Goal: Task Accomplishment & Management: Manage account settings

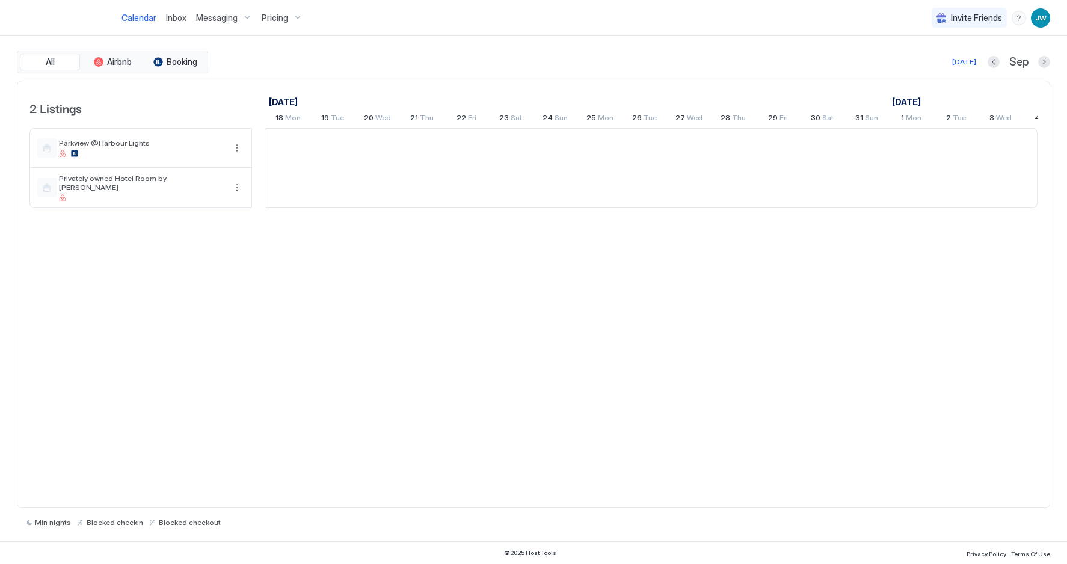
scroll to position [0, 668]
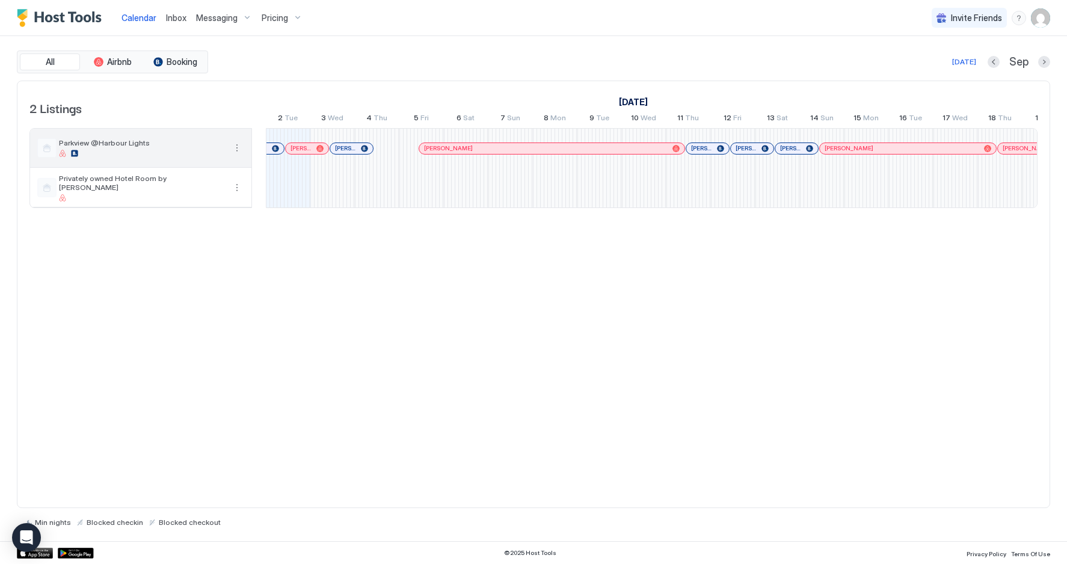
click at [198, 144] on span "Parkview @Harbour Lights" at bounding box center [142, 142] width 166 height 9
click at [275, 18] on span "Pricing" at bounding box center [275, 18] width 26 height 11
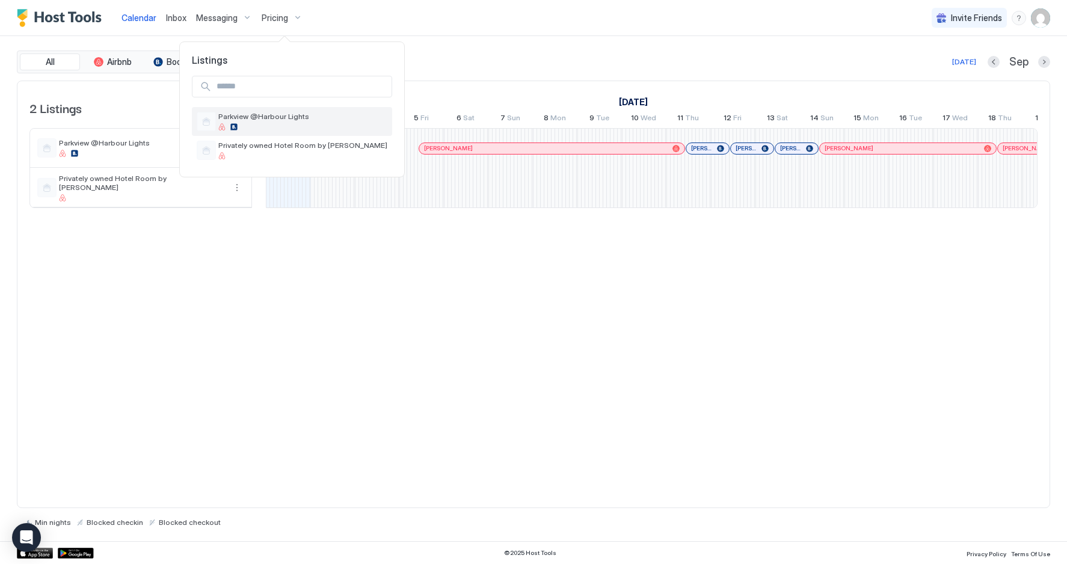
click at [245, 114] on span "Parkview @Harbour Lights" at bounding box center [302, 116] width 169 height 9
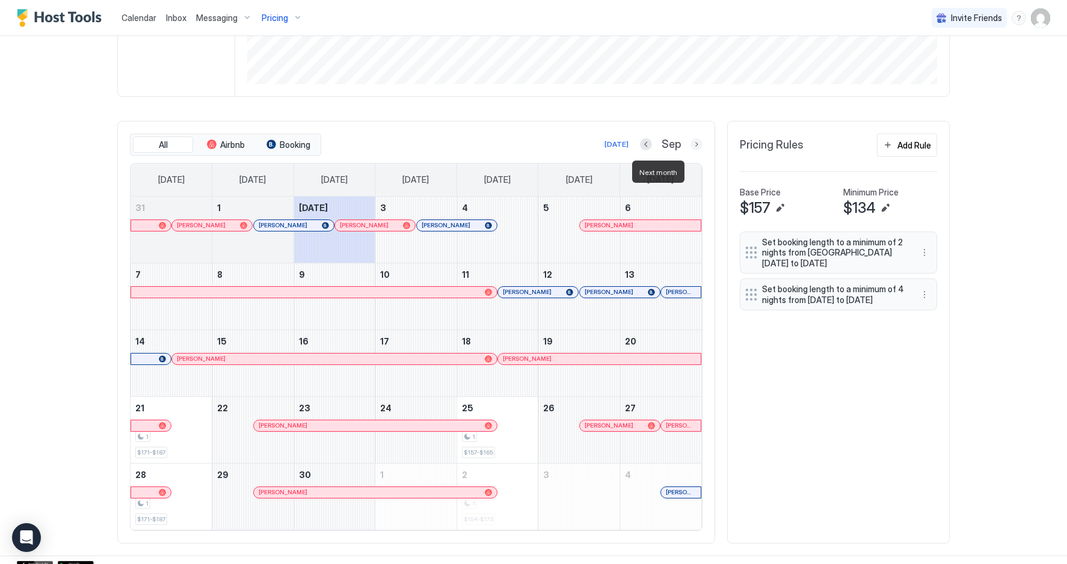
scroll to position [296, 0]
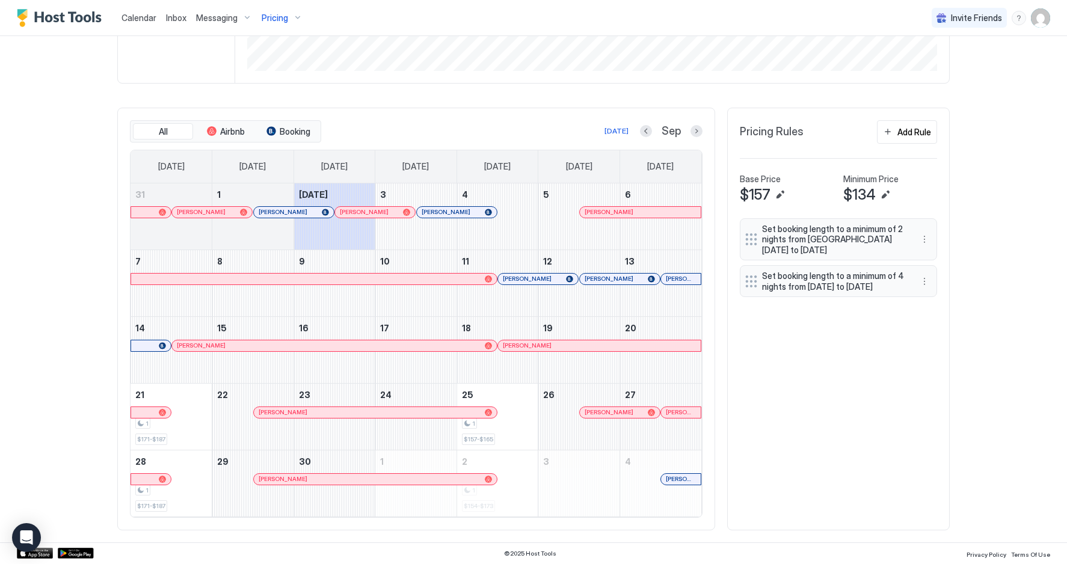
click at [598, 280] on div at bounding box center [599, 279] width 10 height 10
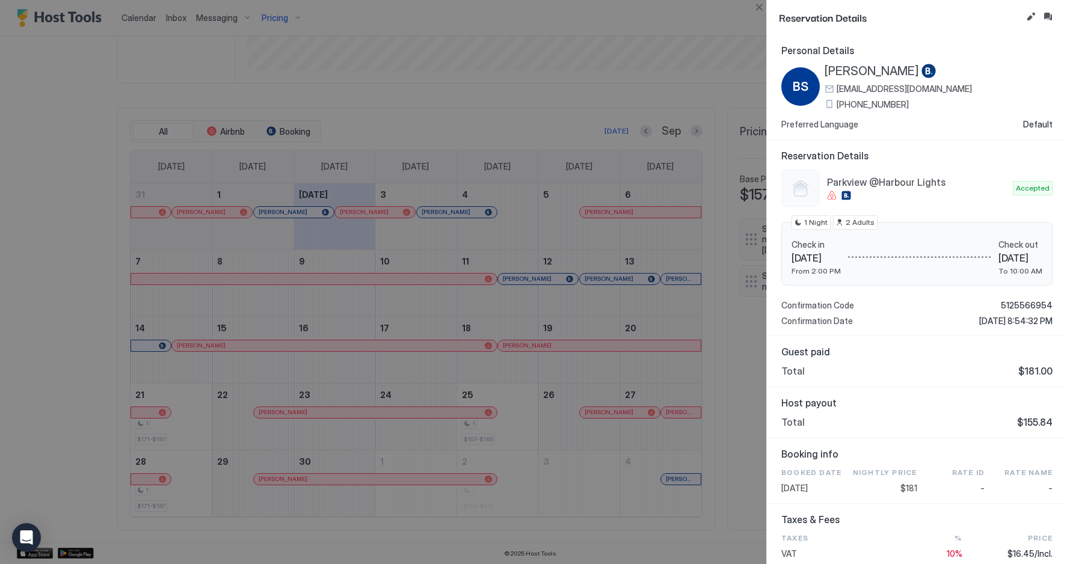
click at [721, 400] on div at bounding box center [533, 282] width 1067 height 564
click at [757, 5] on button "Close" at bounding box center [759, 7] width 14 height 14
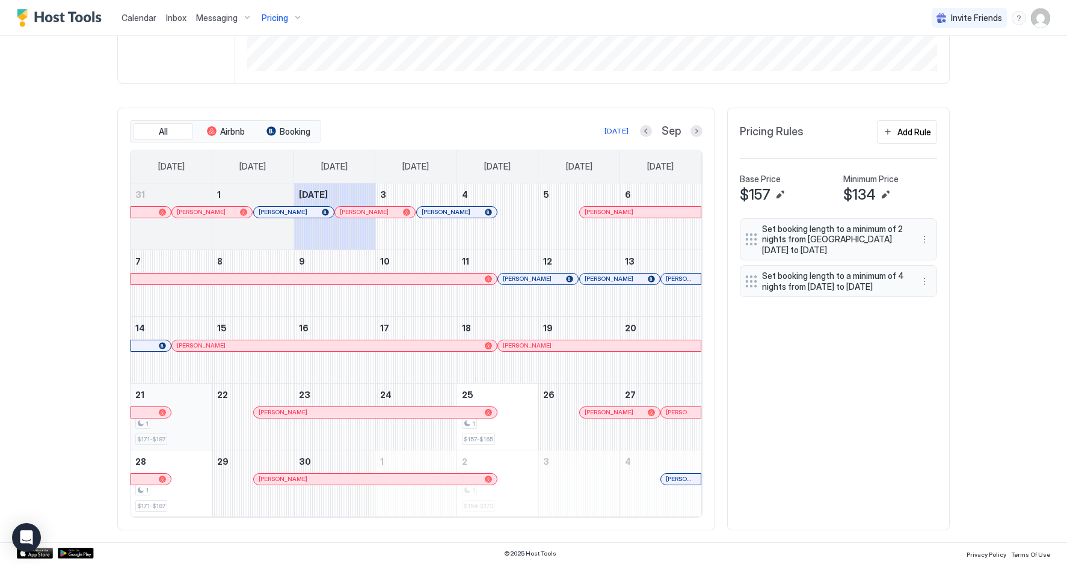
click at [179, 432] on div "1 $171-$187" at bounding box center [171, 417] width 72 height 57
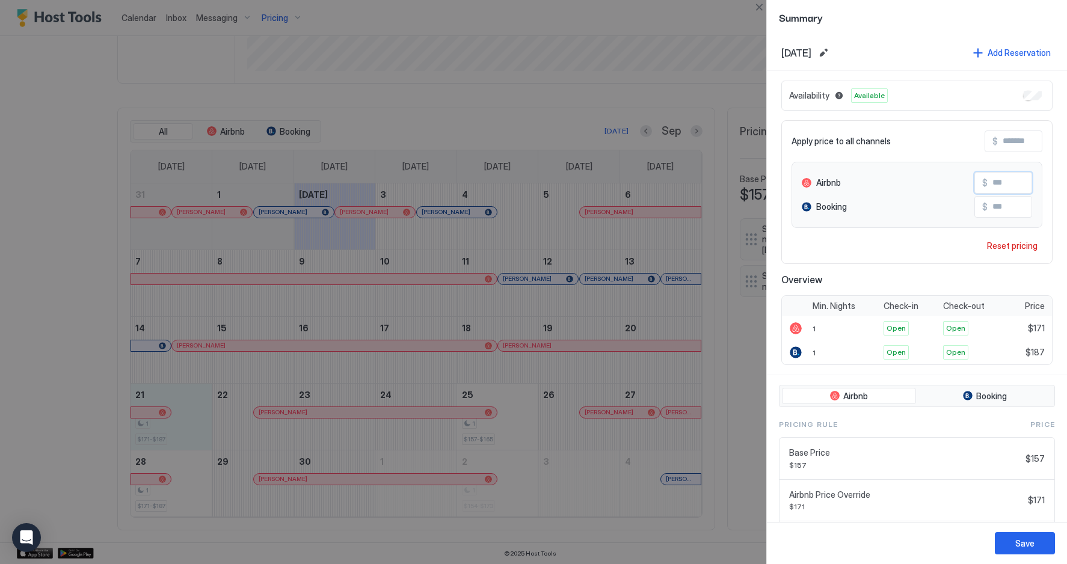
click at [997, 185] on input "***" at bounding box center [1036, 183] width 96 height 20
type input "***"
click at [1029, 541] on div "Save" at bounding box center [1024, 543] width 19 height 13
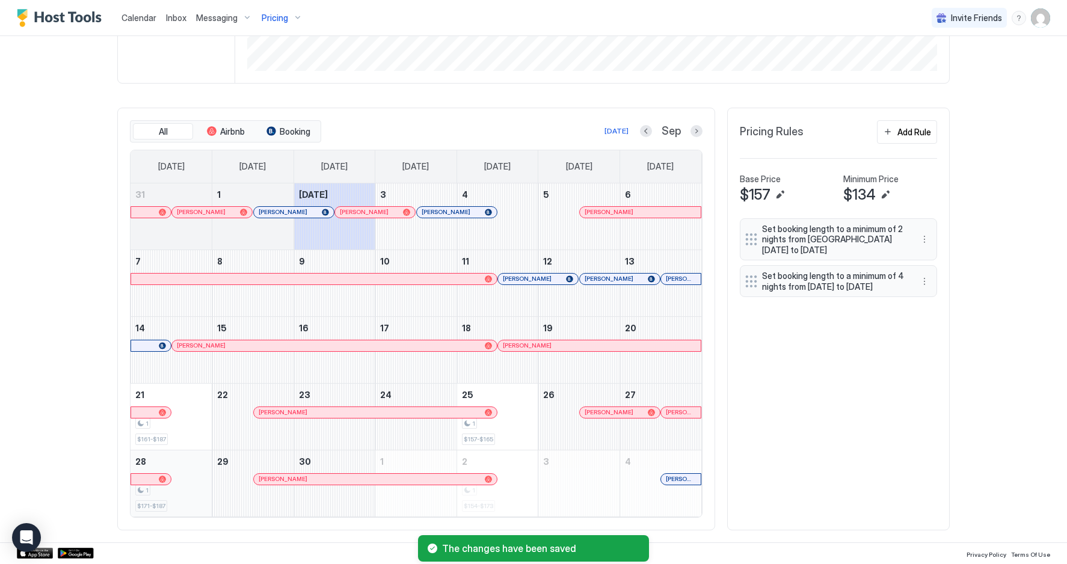
click at [192, 475] on div "1 $171-$187" at bounding box center [171, 483] width 72 height 57
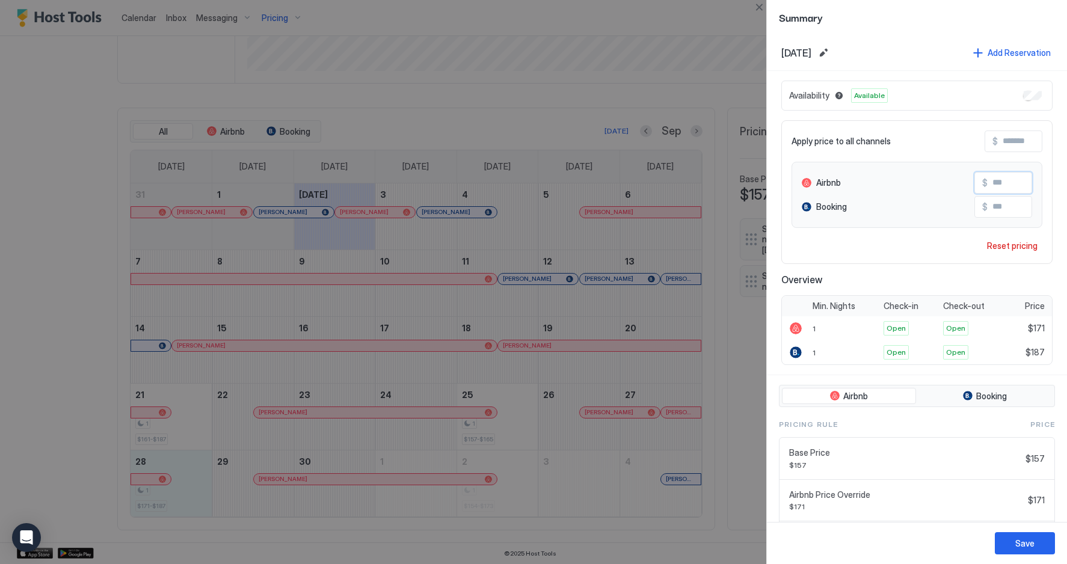
click at [995, 184] on input "***" at bounding box center [1036, 183] width 96 height 20
type input "***"
click at [1026, 534] on button "Save" at bounding box center [1025, 543] width 60 height 22
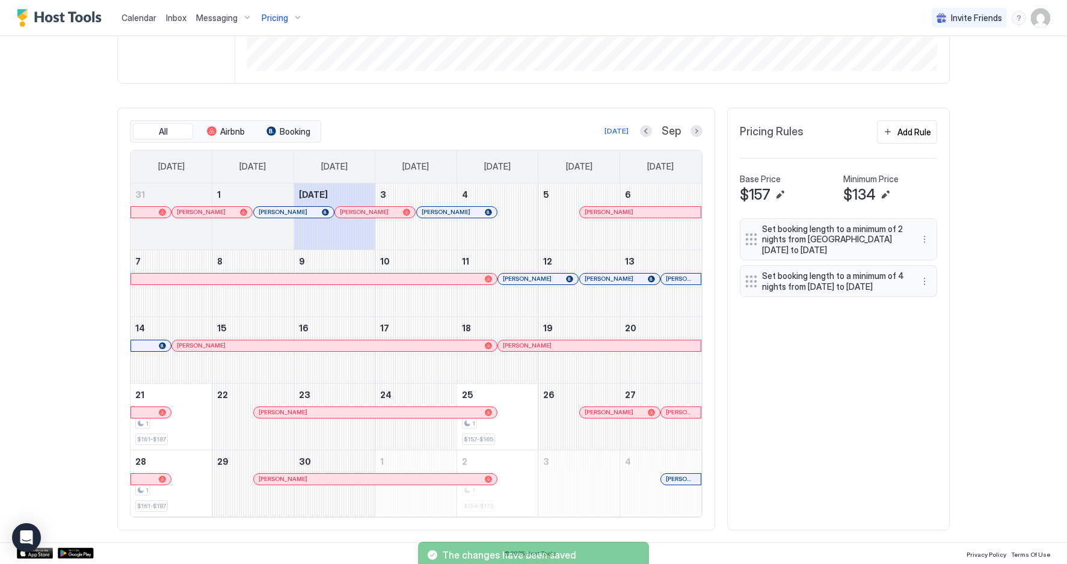
click at [1018, 540] on div "The changes have been saved" at bounding box center [533, 548] width 1067 height 31
click at [875, 472] on div "All Airbnb Booking [DATE] Sep [DATE] [DATE] [DATE] [DATE] [DATE] [DATE] [DATE] …" at bounding box center [533, 319] width 832 height 423
click at [696, 131] on button "Next month" at bounding box center [697, 131] width 12 height 12
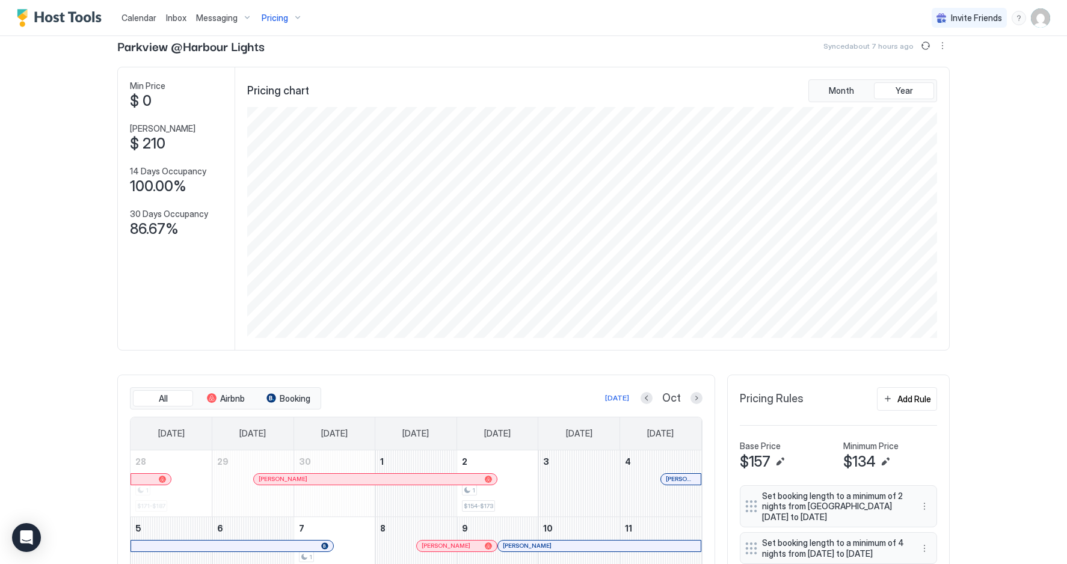
scroll to position [28, 0]
click at [927, 46] on button "Sync prices" at bounding box center [925, 47] width 14 height 14
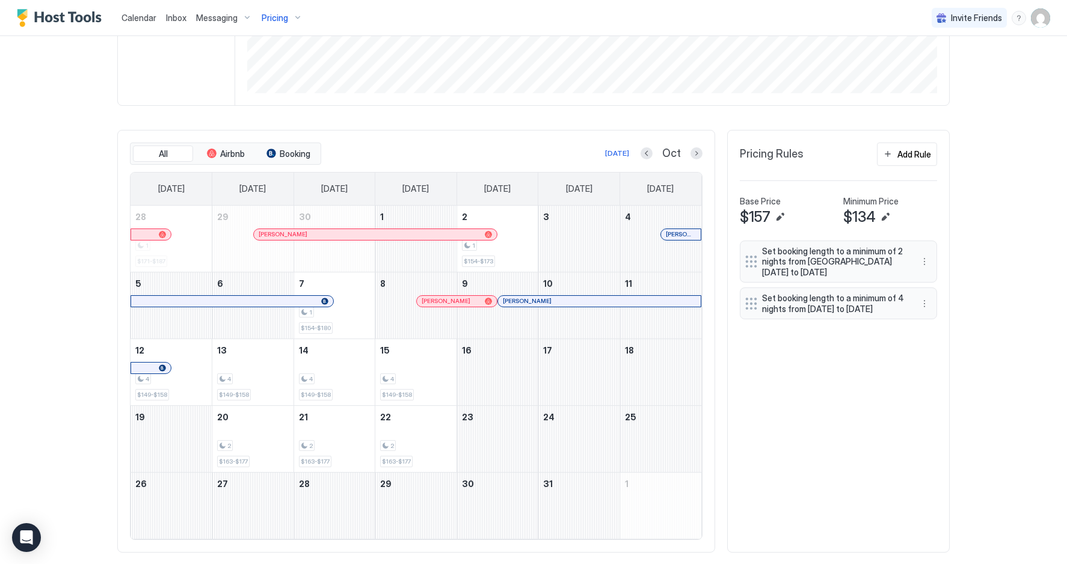
scroll to position [283, 0]
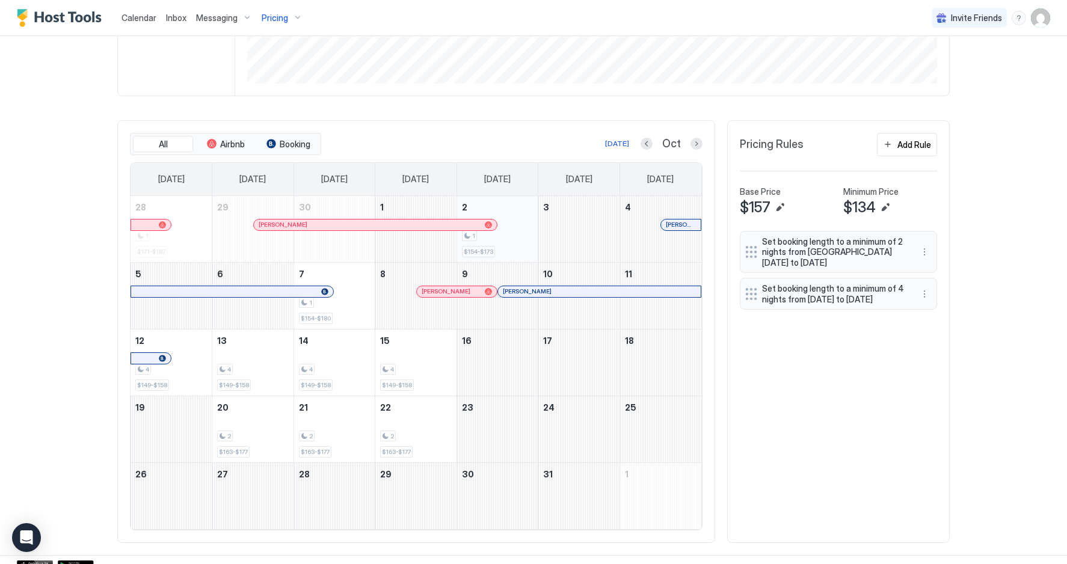
click at [500, 245] on div "1 $154-$173" at bounding box center [498, 229] width 72 height 57
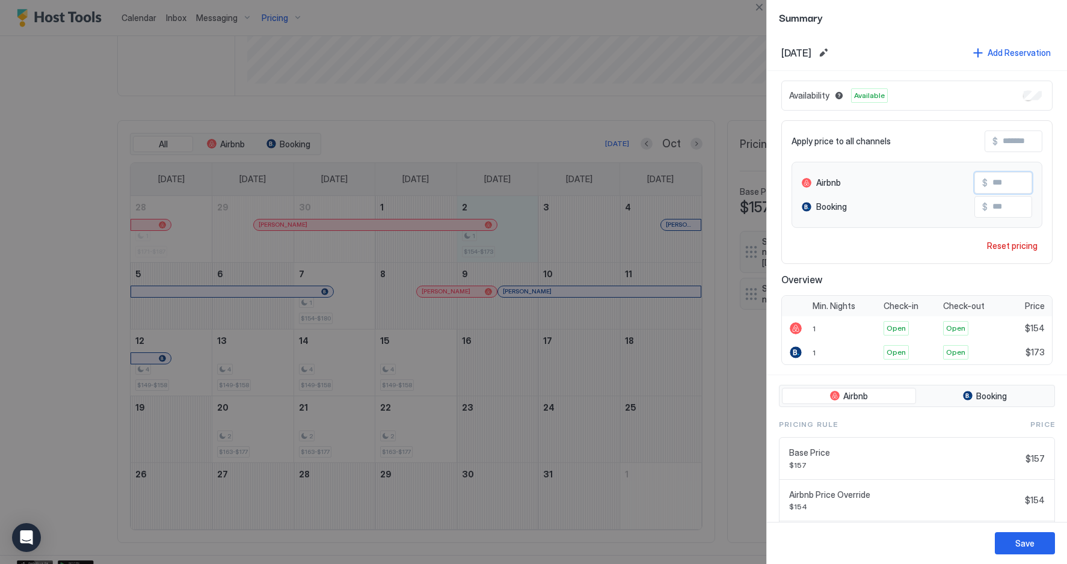
click at [1004, 182] on input "***" at bounding box center [1036, 183] width 96 height 20
type input "***"
click at [1030, 542] on div "Save" at bounding box center [1024, 543] width 19 height 13
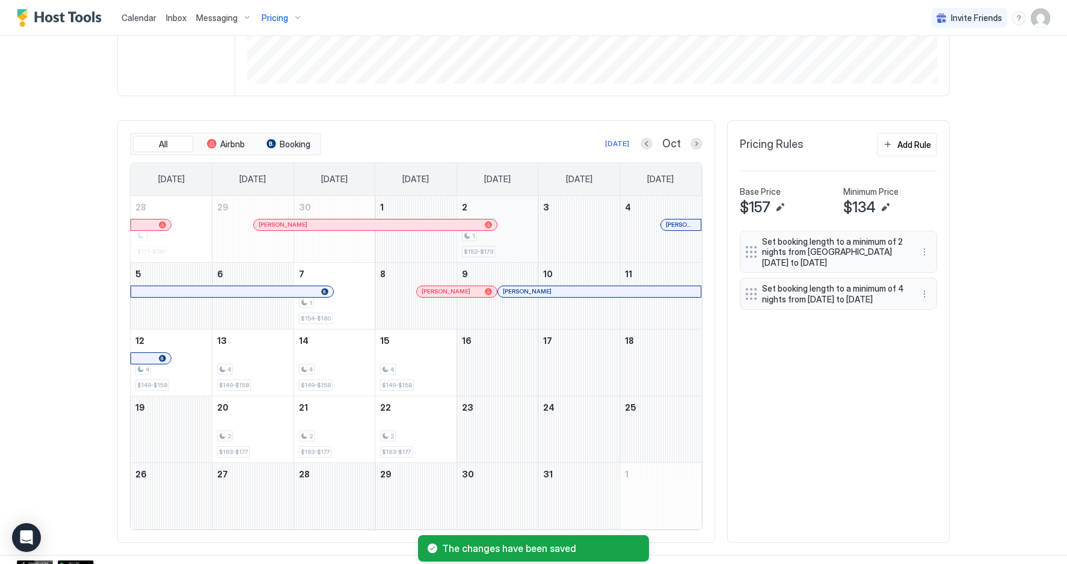
click at [524, 245] on div "1 $152-$173" at bounding box center [498, 229] width 72 height 57
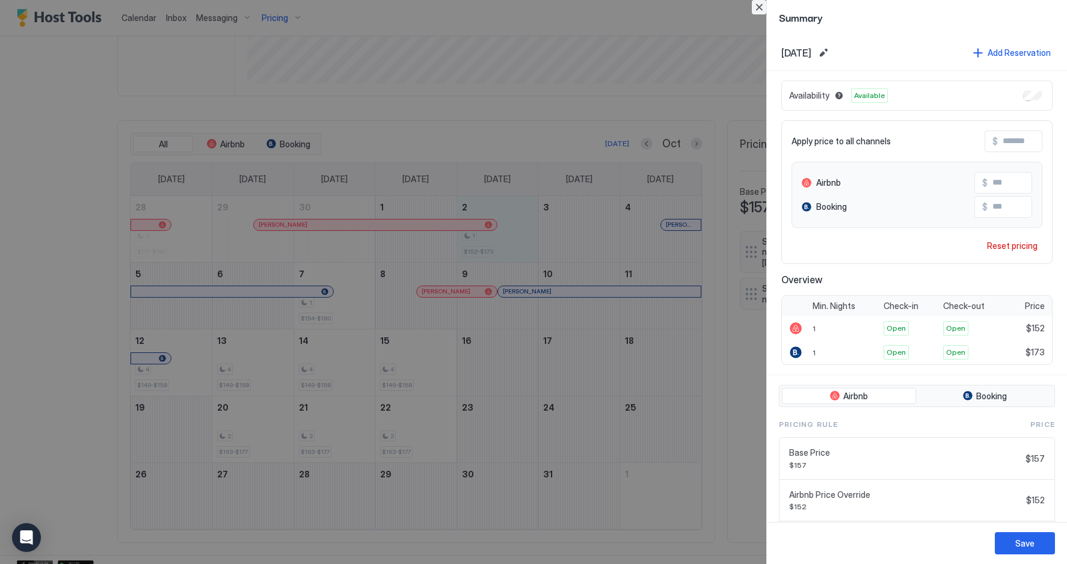
click at [761, 8] on button "Close" at bounding box center [759, 7] width 14 height 14
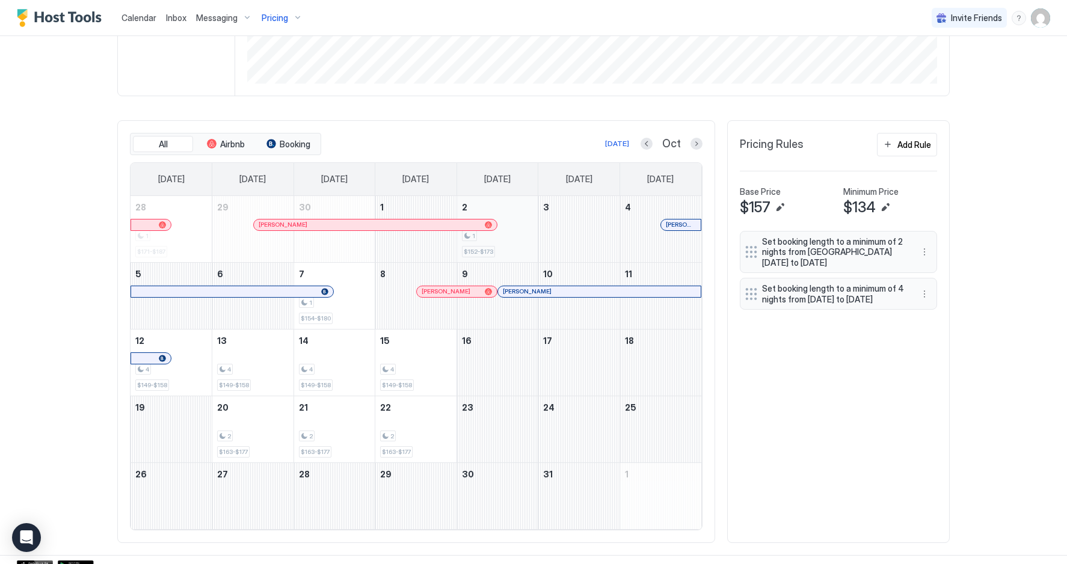
click at [514, 251] on div "1 $152-$173" at bounding box center [498, 229] width 72 height 57
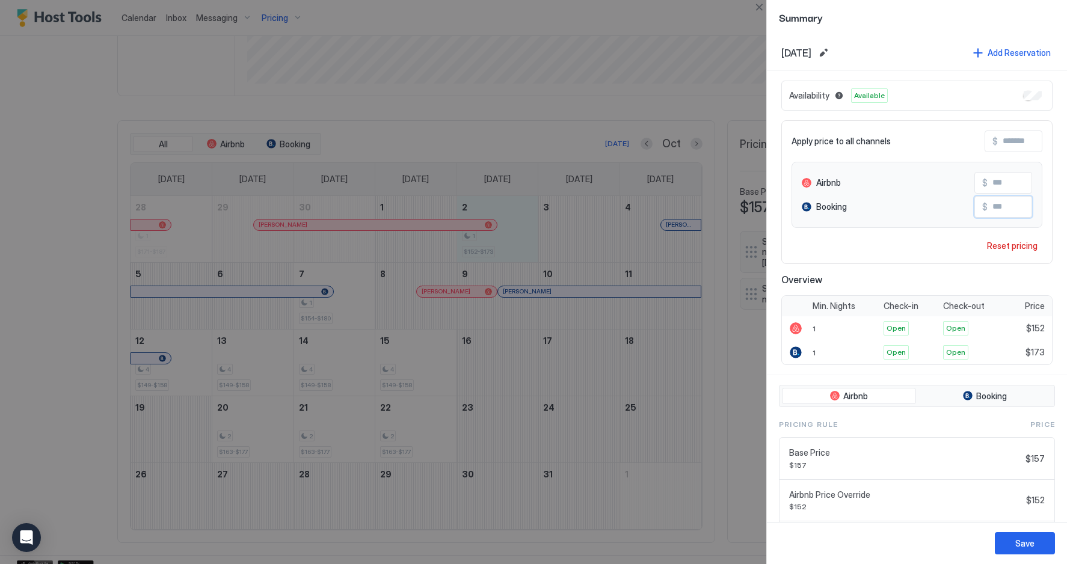
drag, startPoint x: 995, startPoint y: 208, endPoint x: 1018, endPoint y: 205, distance: 23.1
click at [1018, 205] on input "***" at bounding box center [1036, 207] width 96 height 20
type input "***"
click at [1023, 544] on div "Save" at bounding box center [1024, 543] width 19 height 13
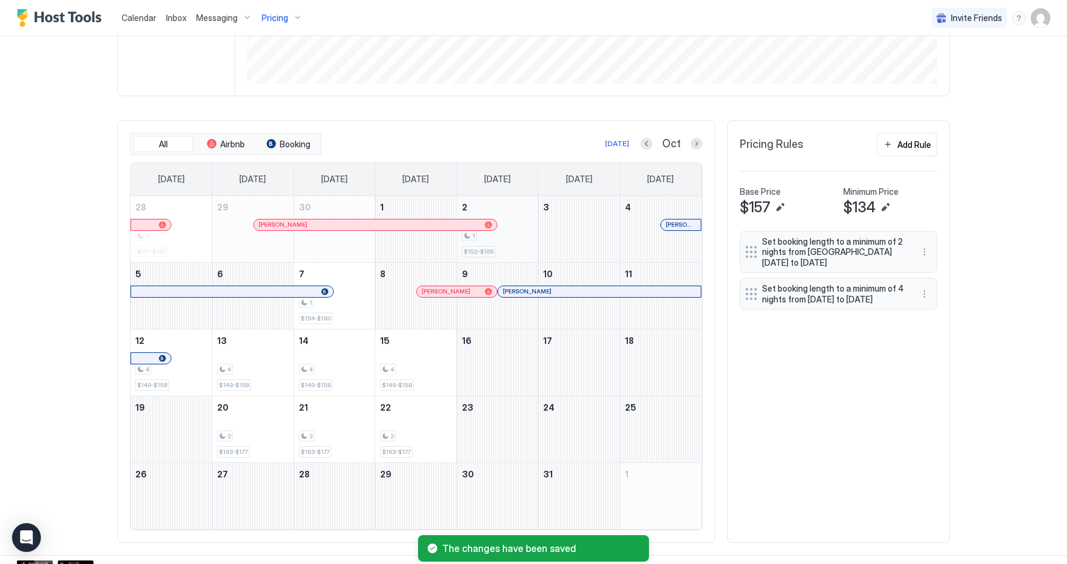
click at [521, 248] on div "1 $152-$165" at bounding box center [498, 229] width 72 height 57
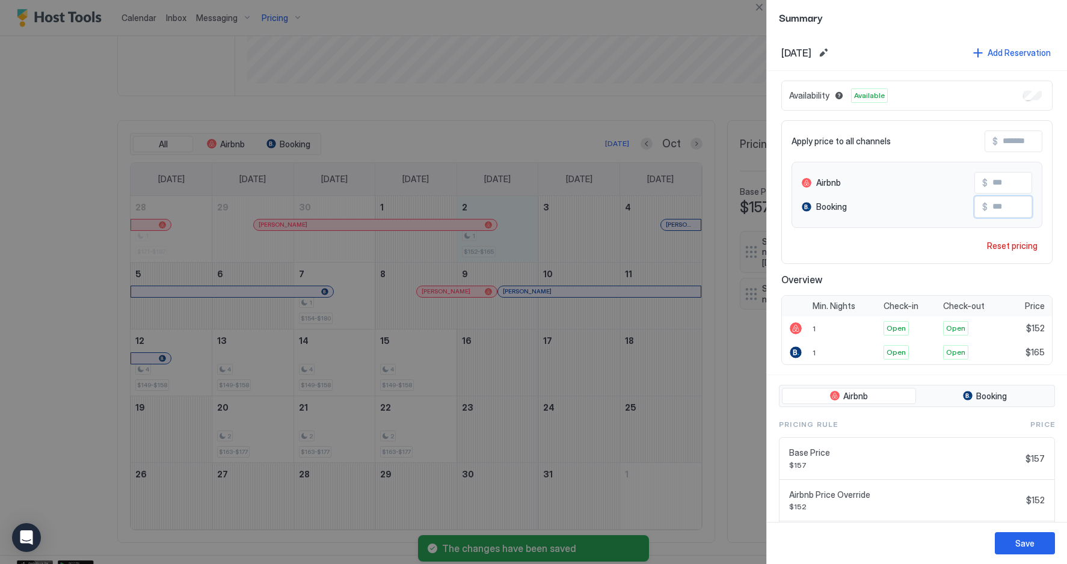
drag, startPoint x: 1003, startPoint y: 206, endPoint x: 1012, endPoint y: 206, distance: 9.6
click at [1012, 206] on input "***" at bounding box center [1036, 207] width 96 height 20
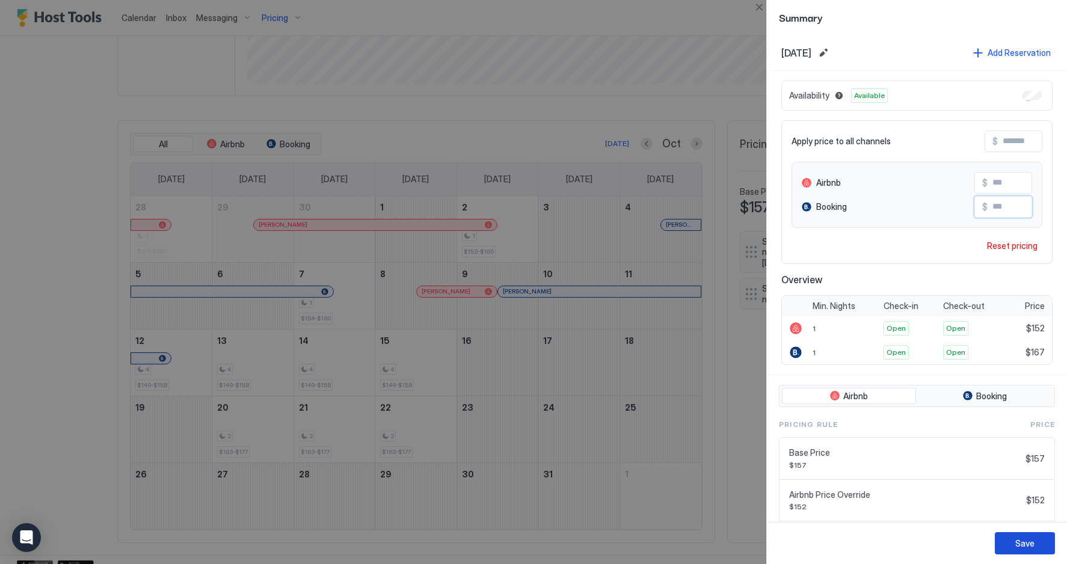
type input "***"
click at [1025, 543] on div "Save" at bounding box center [1024, 543] width 19 height 13
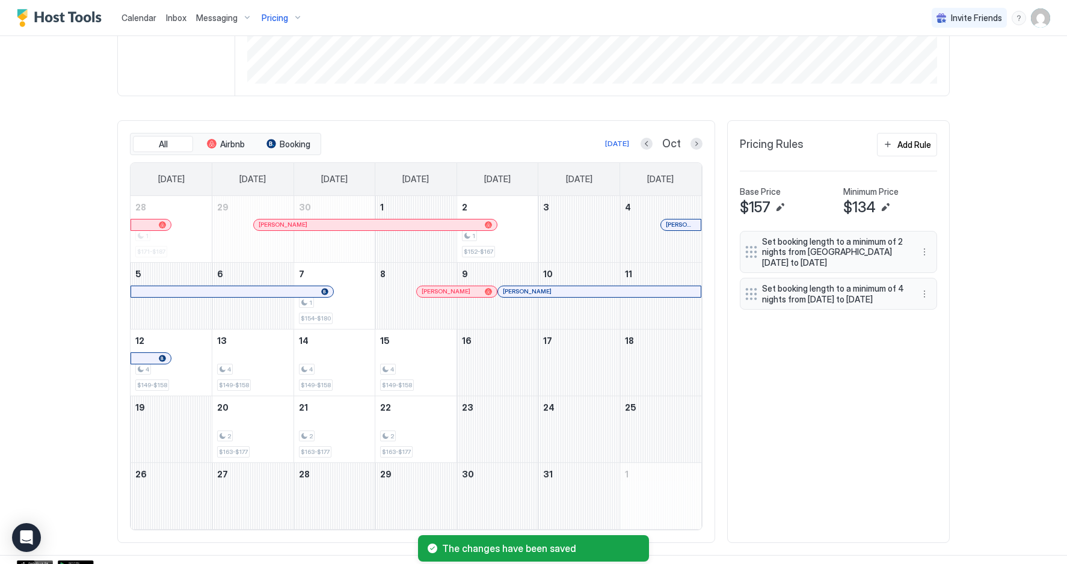
click at [983, 164] on div "Calendar Inbox Messaging Pricing Invite Friends JW Home Pricing Parkview @Harbo…" at bounding box center [533, 282] width 1067 height 564
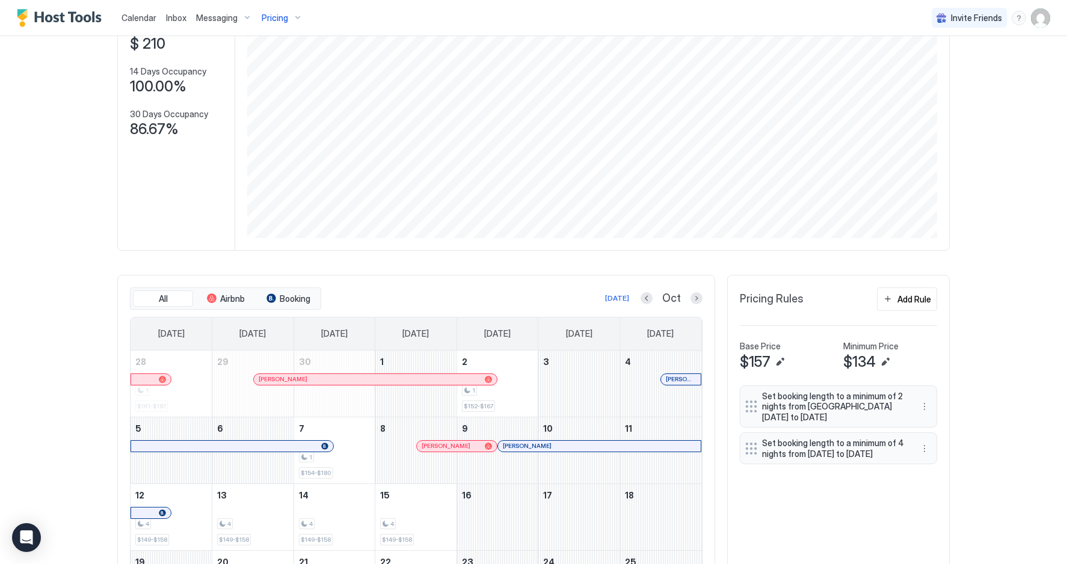
scroll to position [126, 0]
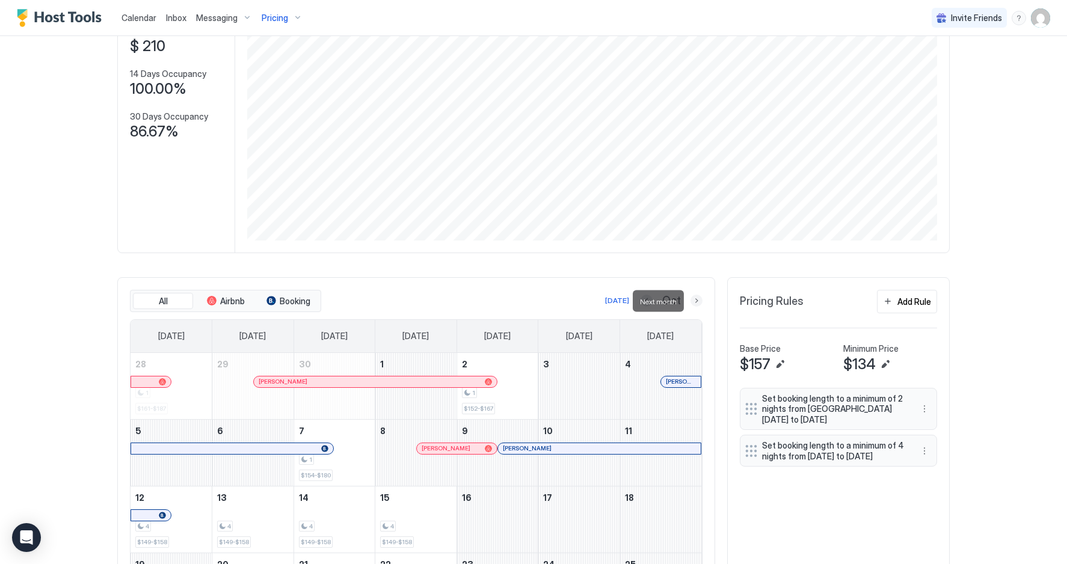
click at [697, 301] on button "Next month" at bounding box center [697, 301] width 12 height 12
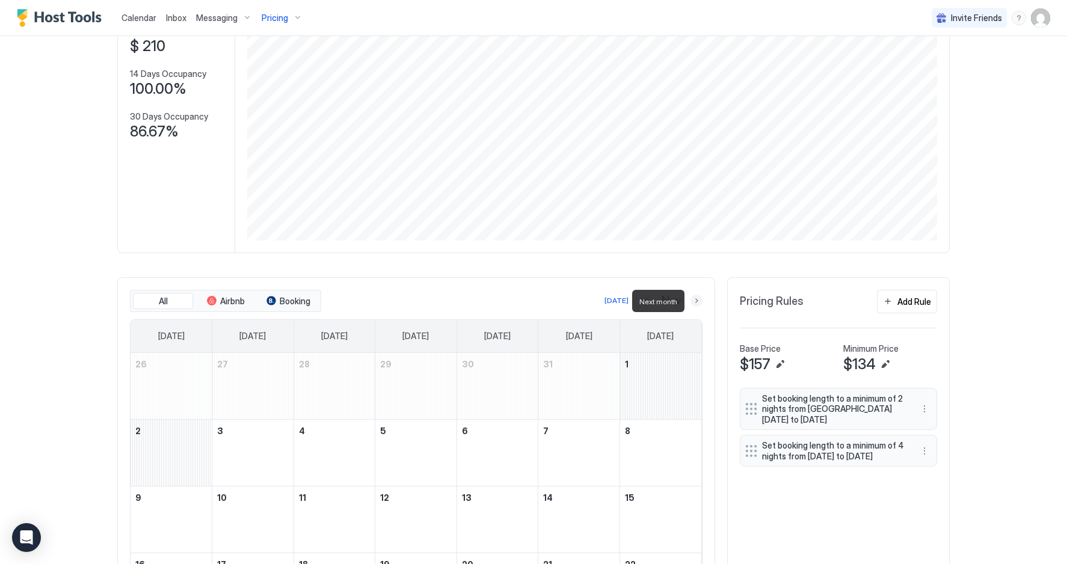
click at [697, 301] on button "Next month" at bounding box center [697, 301] width 12 height 12
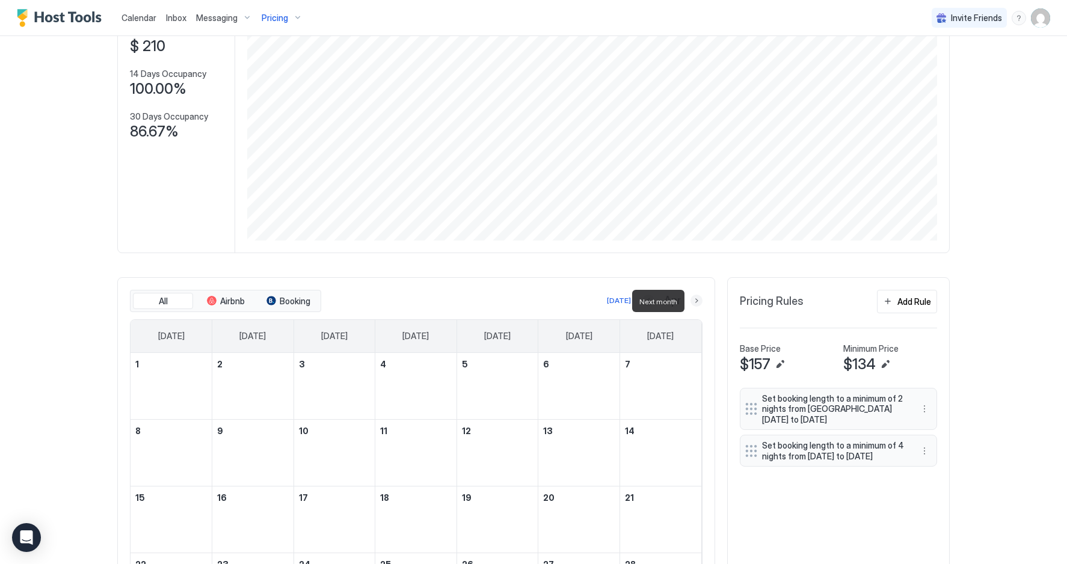
click at [697, 301] on button "Next month" at bounding box center [697, 301] width 12 height 12
click at [700, 303] on button "Next month" at bounding box center [697, 301] width 12 height 12
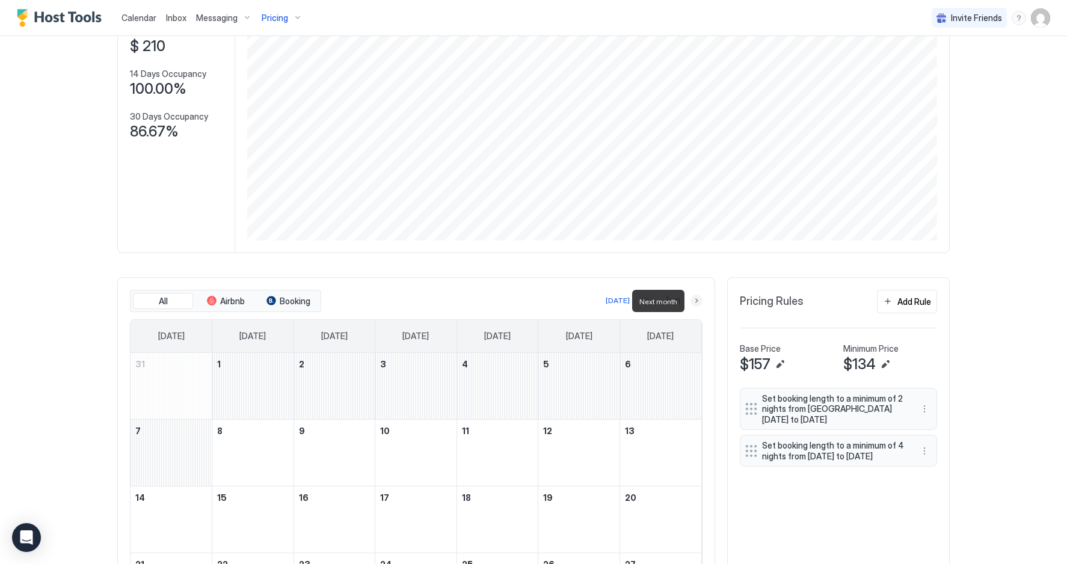
click at [700, 303] on button "Next month" at bounding box center [697, 301] width 12 height 12
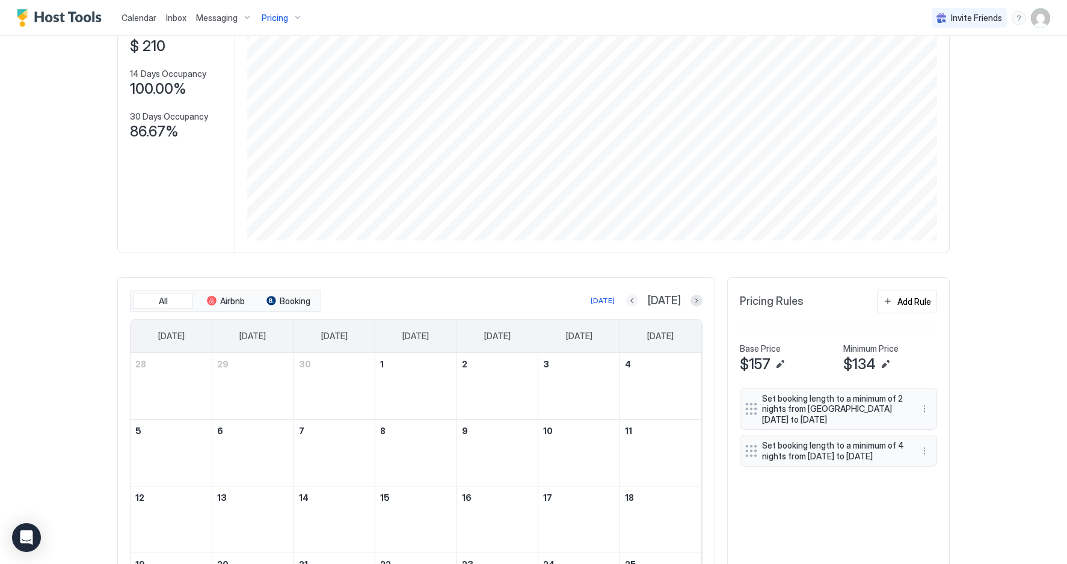
click at [638, 300] on button "Previous month" at bounding box center [632, 301] width 12 height 12
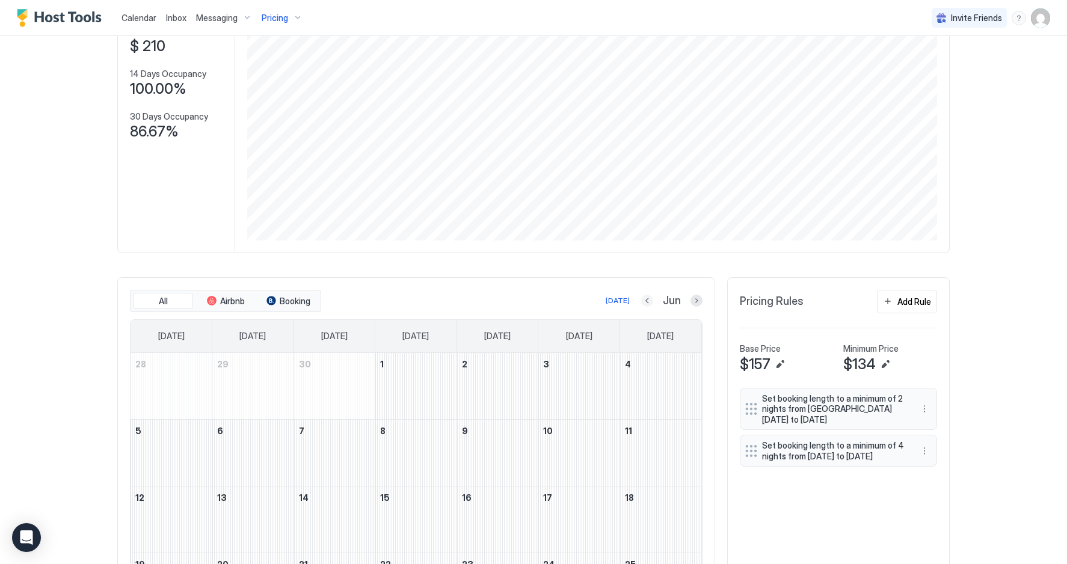
click at [651, 300] on button "Previous month" at bounding box center [647, 301] width 12 height 12
click at [651, 300] on div "May" at bounding box center [671, 301] width 64 height 14
click at [644, 302] on button "Previous month" at bounding box center [645, 301] width 12 height 12
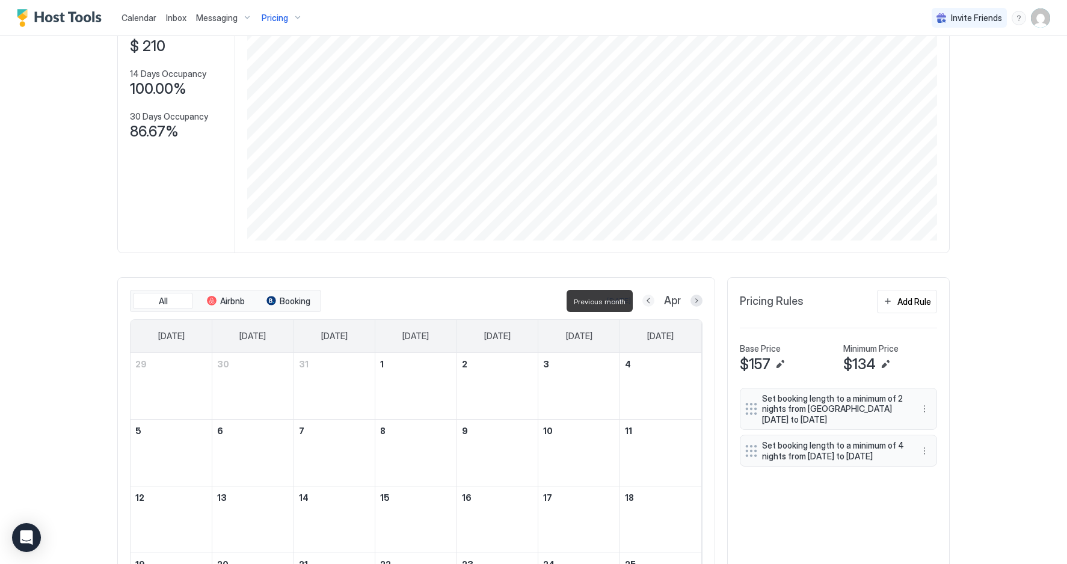
click at [644, 302] on button "Previous month" at bounding box center [648, 301] width 12 height 12
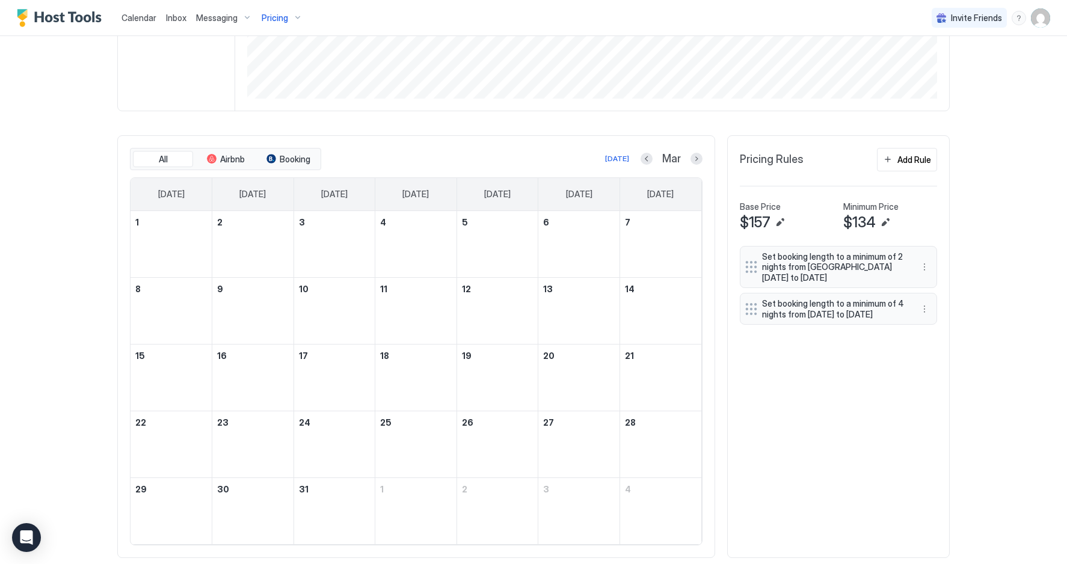
scroll to position [296, 0]
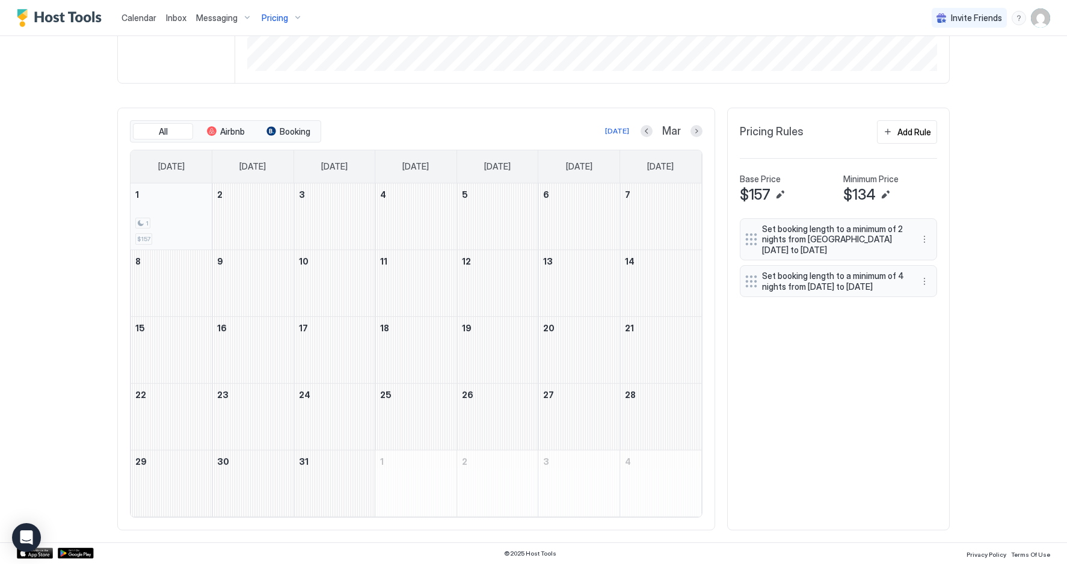
click at [161, 206] on div "1 $157" at bounding box center [171, 216] width 72 height 57
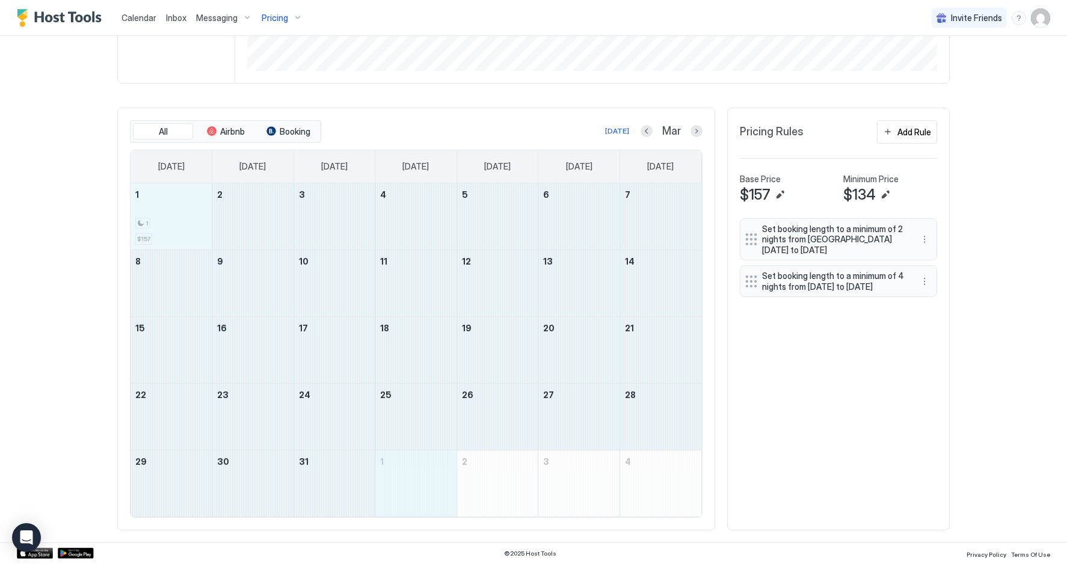
drag, startPoint x: 161, startPoint y: 206, endPoint x: 384, endPoint y: 494, distance: 364.4
click at [384, 494] on tbody "1 1 $157 2 3 4 5 6 7 8 9 10 11 12 13 14 15 16 17 18 19 20 21 22 23 24 25 26 27 …" at bounding box center [416, 349] width 571 height 333
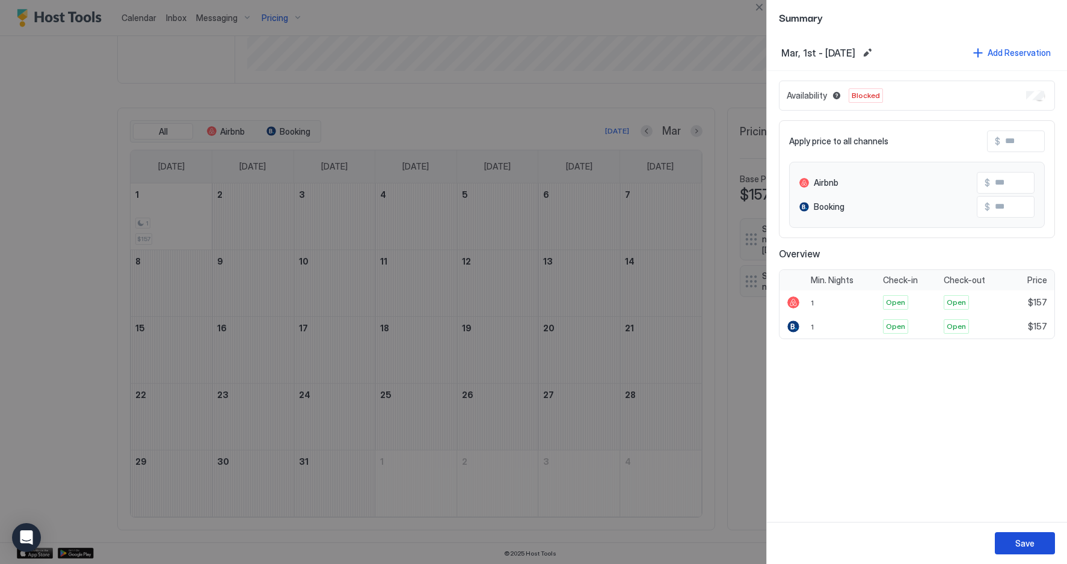
click at [1024, 544] on div "Save" at bounding box center [1024, 543] width 19 height 13
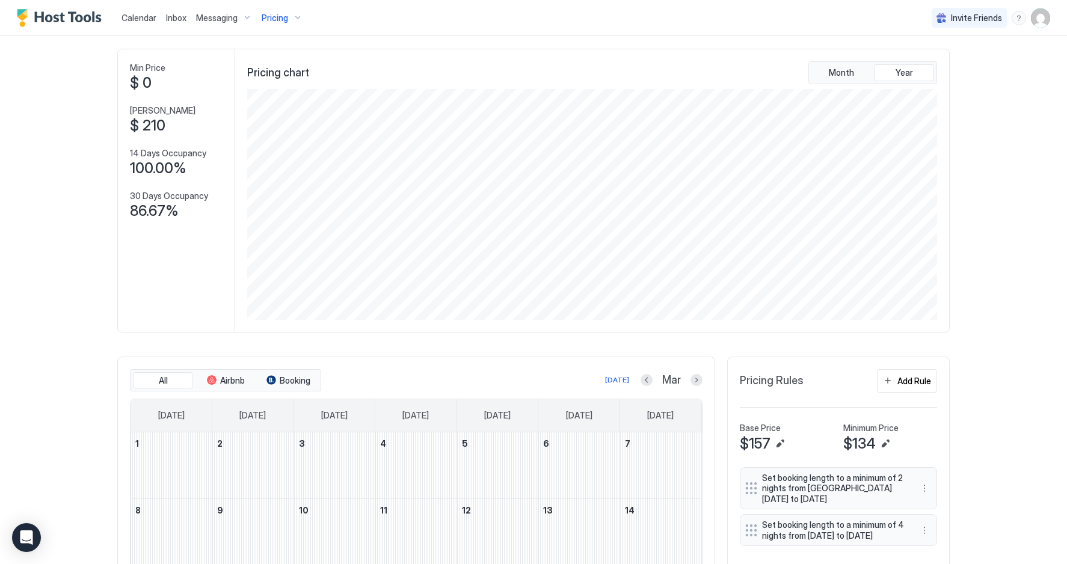
scroll to position [0, 0]
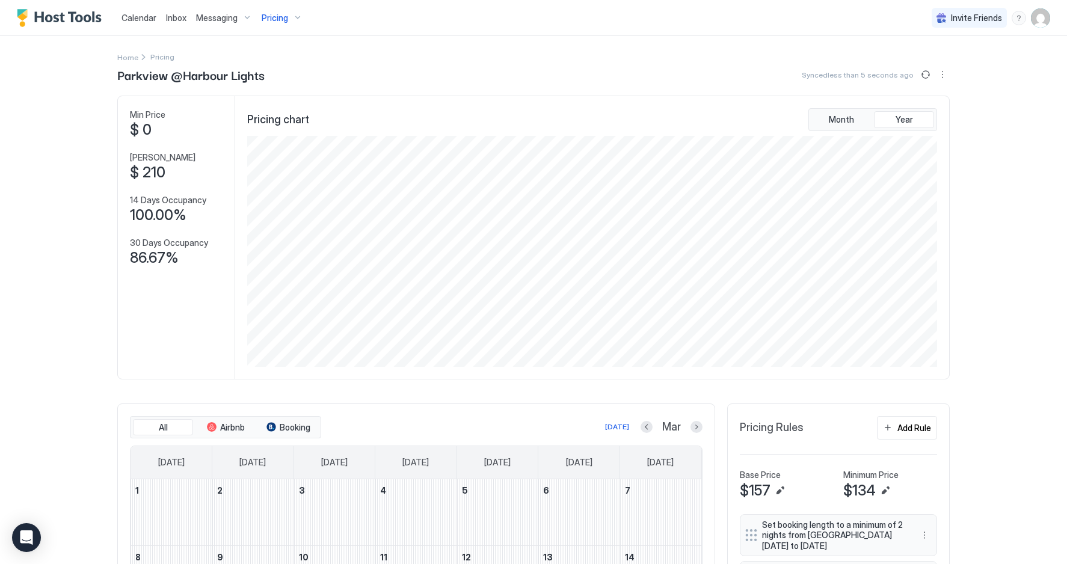
click at [395, 75] on div "Parkview @Harbour Lights Synced less than 5 seconds ago" at bounding box center [533, 75] width 832 height 18
click at [642, 425] on button "Previous month" at bounding box center [647, 427] width 12 height 12
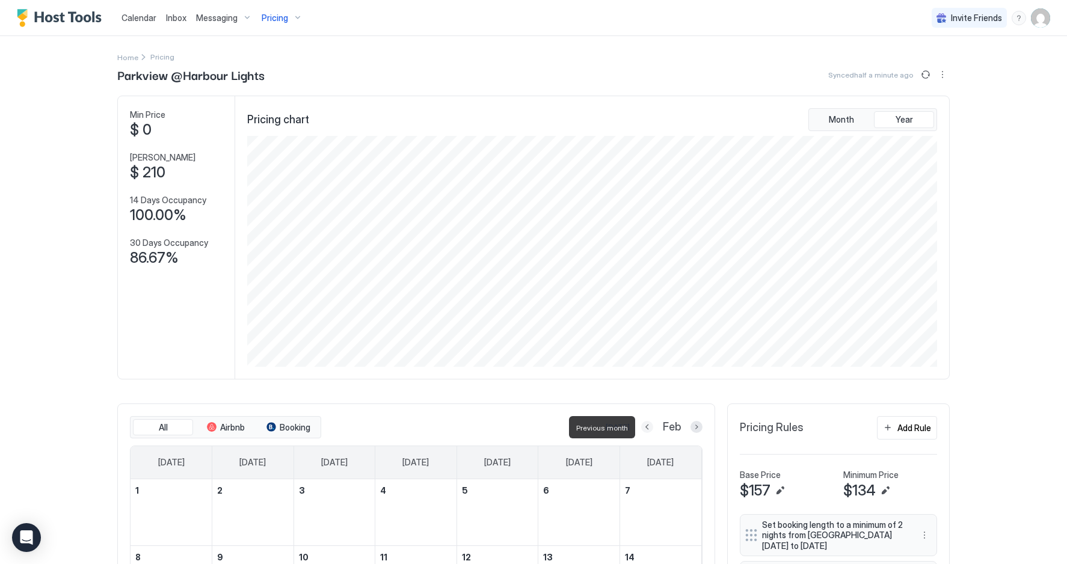
click at [642, 425] on button "Previous month" at bounding box center [647, 427] width 12 height 12
click at [642, 425] on div at bounding box center [647, 427] width 12 height 12
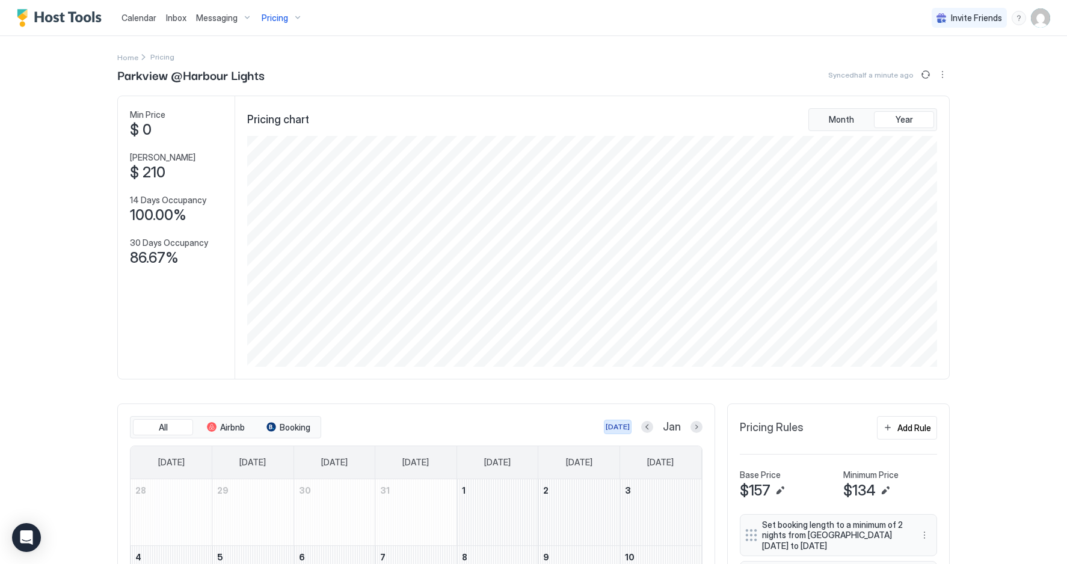
click at [617, 426] on div "[DATE]" at bounding box center [618, 427] width 24 height 11
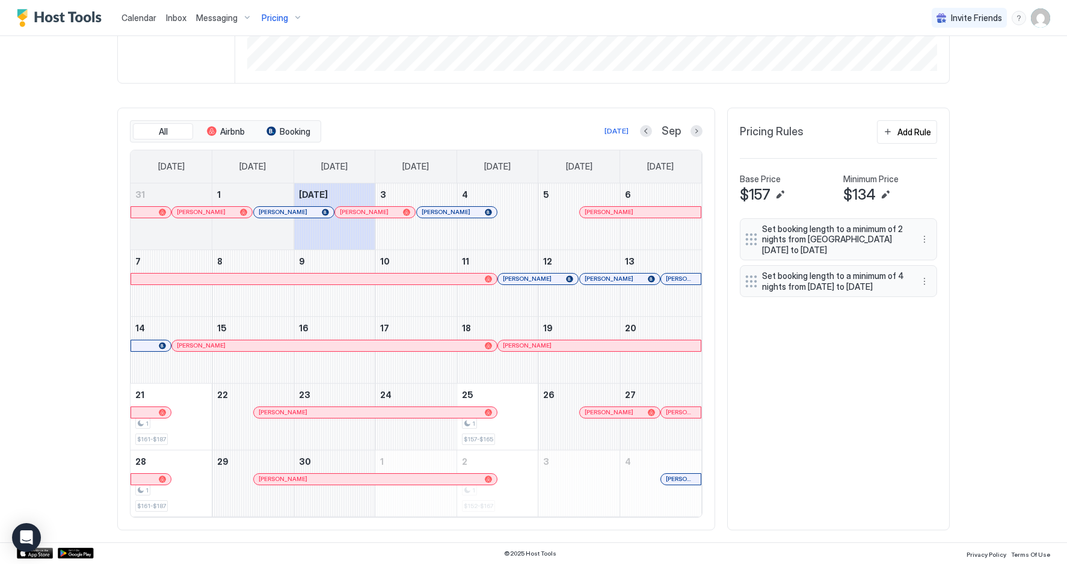
scroll to position [293, 0]
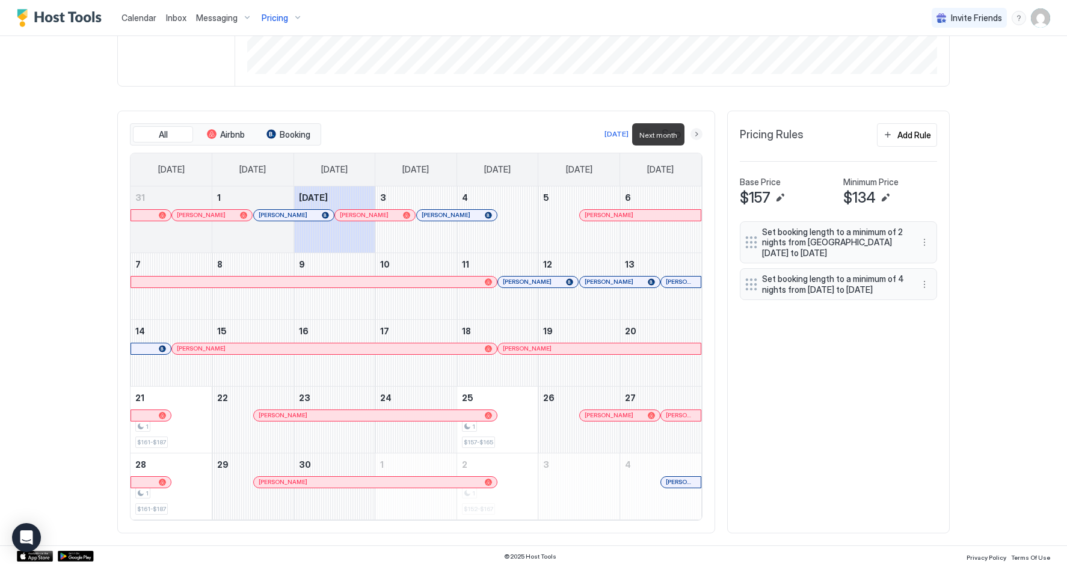
click at [694, 134] on button "Next month" at bounding box center [697, 134] width 12 height 12
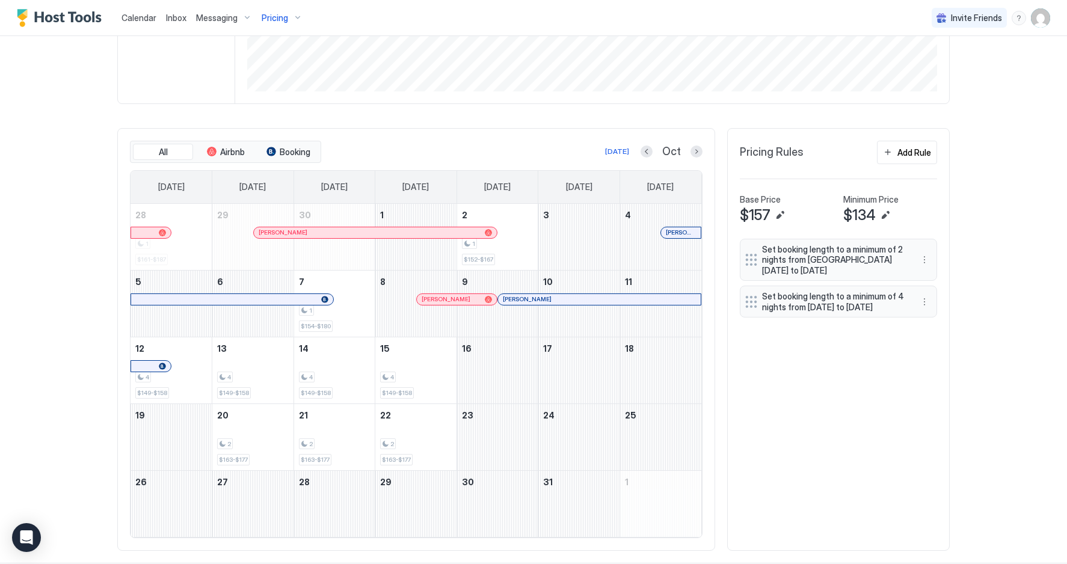
scroll to position [296, 0]
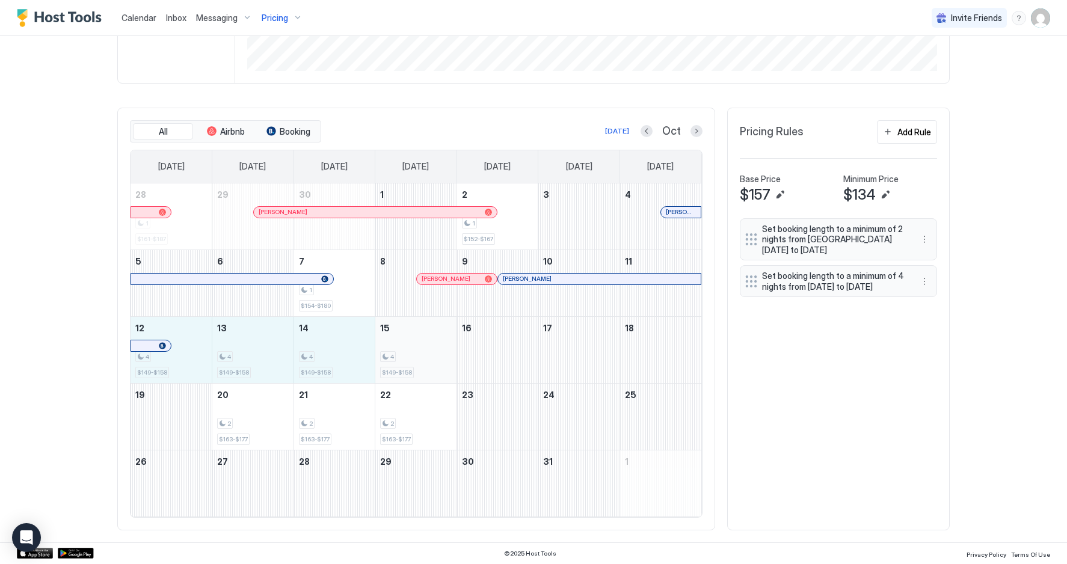
drag, startPoint x: 189, startPoint y: 363, endPoint x: 405, endPoint y: 368, distance: 216.6
click at [405, 368] on tr "12 4 $149-$158 13 4 $149-$158 14 4 $149-$158 15 4 $149-$158 16 17 18" at bounding box center [416, 349] width 571 height 67
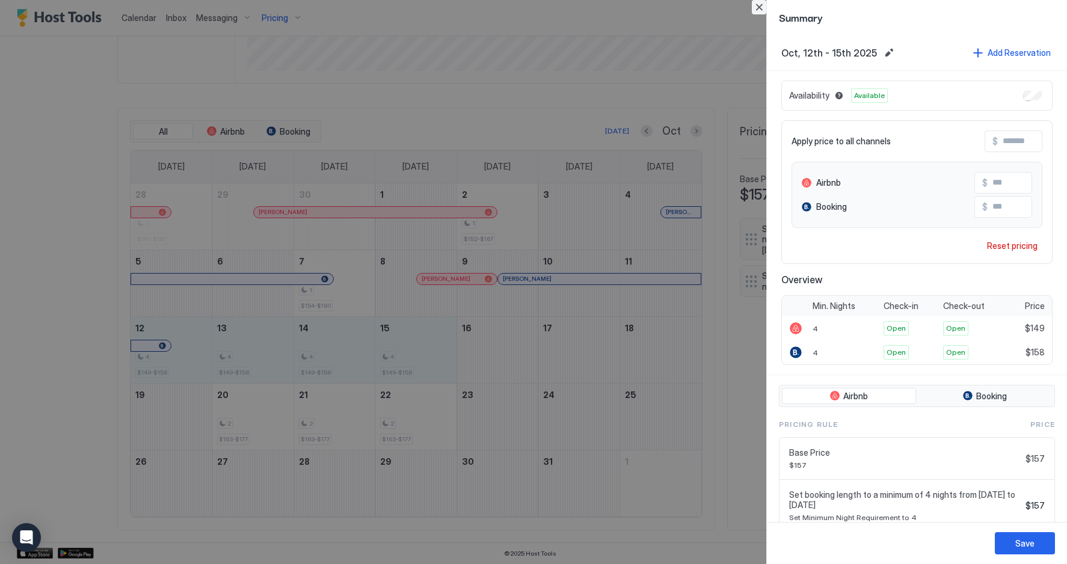
click at [763, 5] on button "Close" at bounding box center [759, 7] width 14 height 14
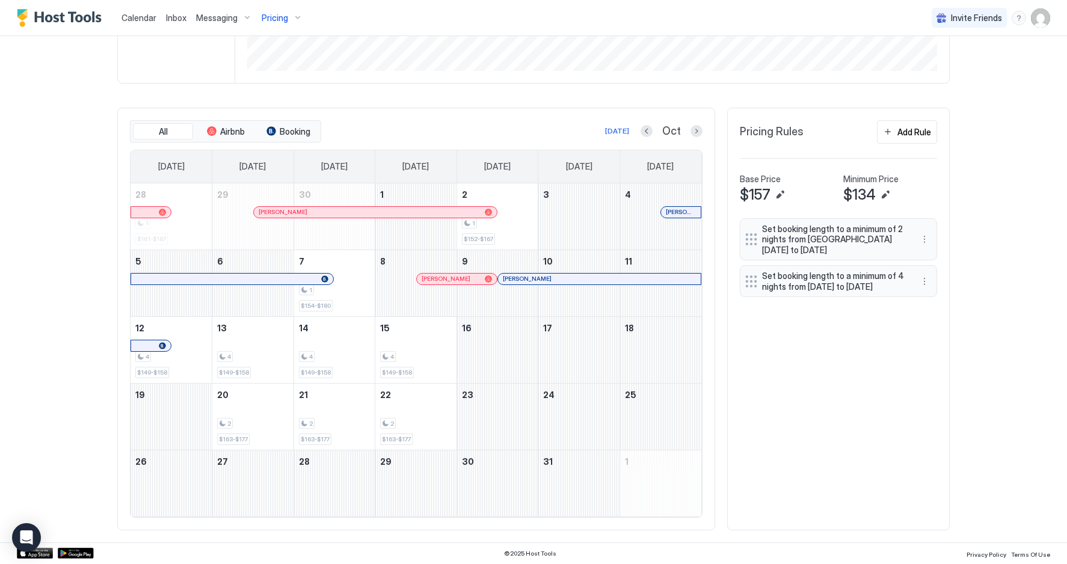
click at [779, 456] on div "All Airbnb Booking [DATE] Oct [DATE] [DATE] [DATE] [DATE] [DATE] [DATE] [DATE] …" at bounding box center [533, 319] width 832 height 423
drag, startPoint x: 354, startPoint y: 293, endPoint x: 342, endPoint y: 300, distance: 14.3
click at [342, 300] on div "1 $154-$180" at bounding box center [335, 283] width 72 height 57
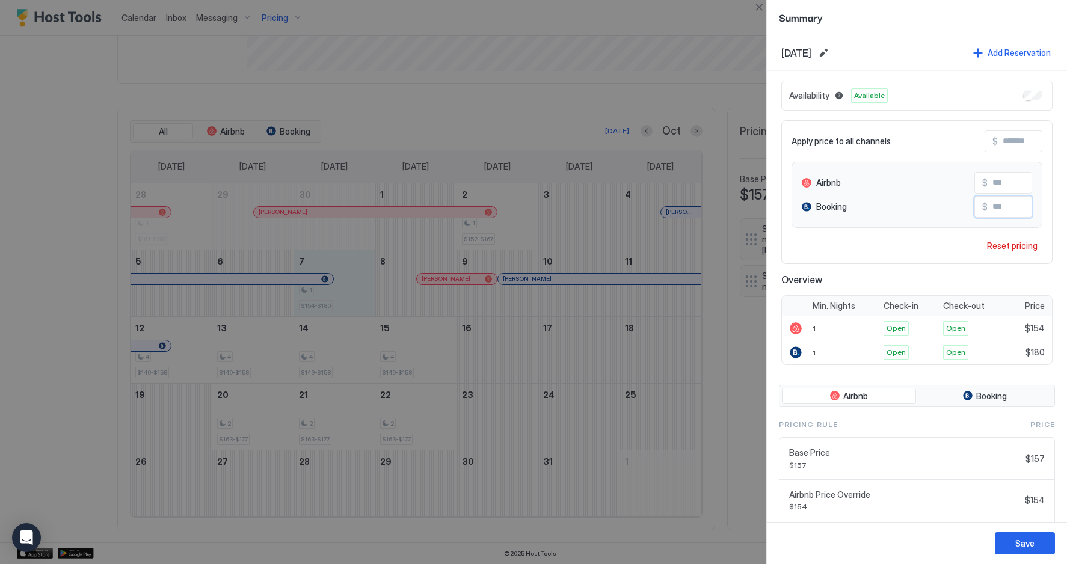
drag, startPoint x: 998, startPoint y: 208, endPoint x: 1007, endPoint y: 208, distance: 9.0
click at [1007, 208] on input "***" at bounding box center [1036, 207] width 96 height 20
type input "***"
click at [1026, 543] on div "Save" at bounding box center [1024, 543] width 19 height 13
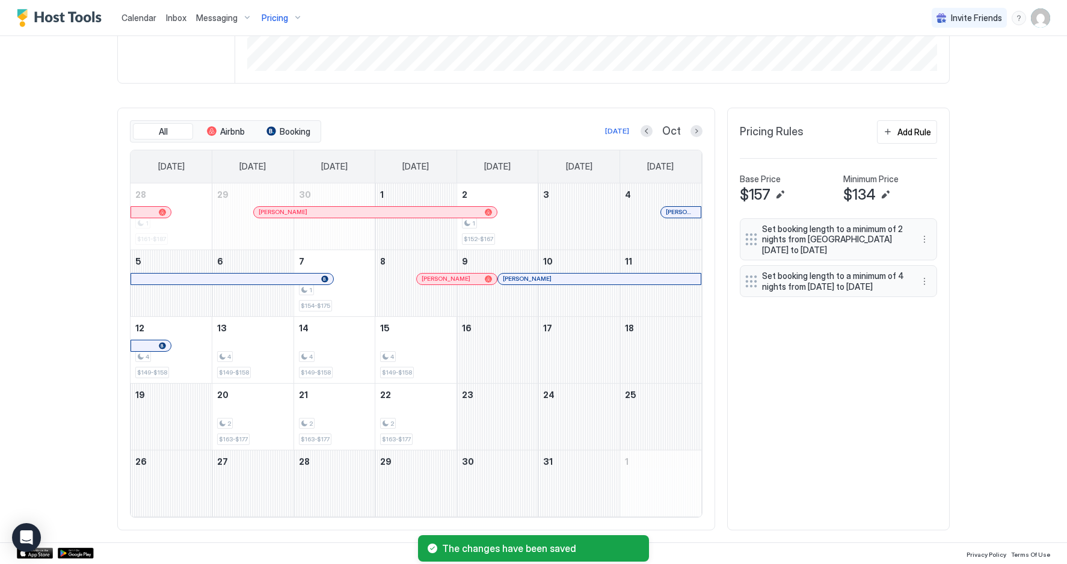
click at [882, 408] on div "All Airbnb Booking [DATE] Oct [DATE] [DATE] [DATE] [DATE] [DATE] [DATE] [DATE] …" at bounding box center [533, 319] width 832 height 423
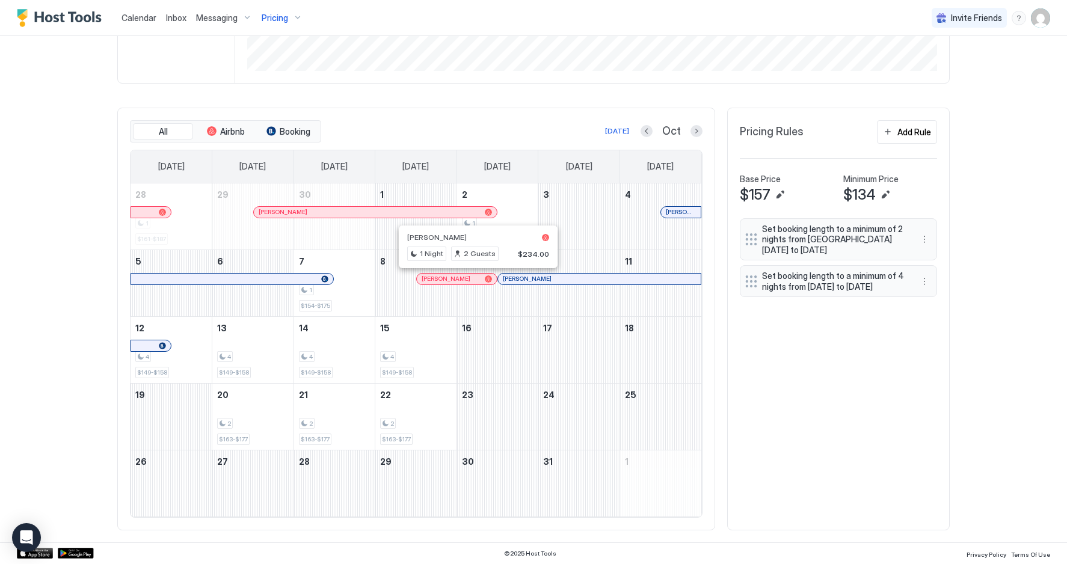
click at [474, 278] on div at bounding box center [474, 279] width 10 height 10
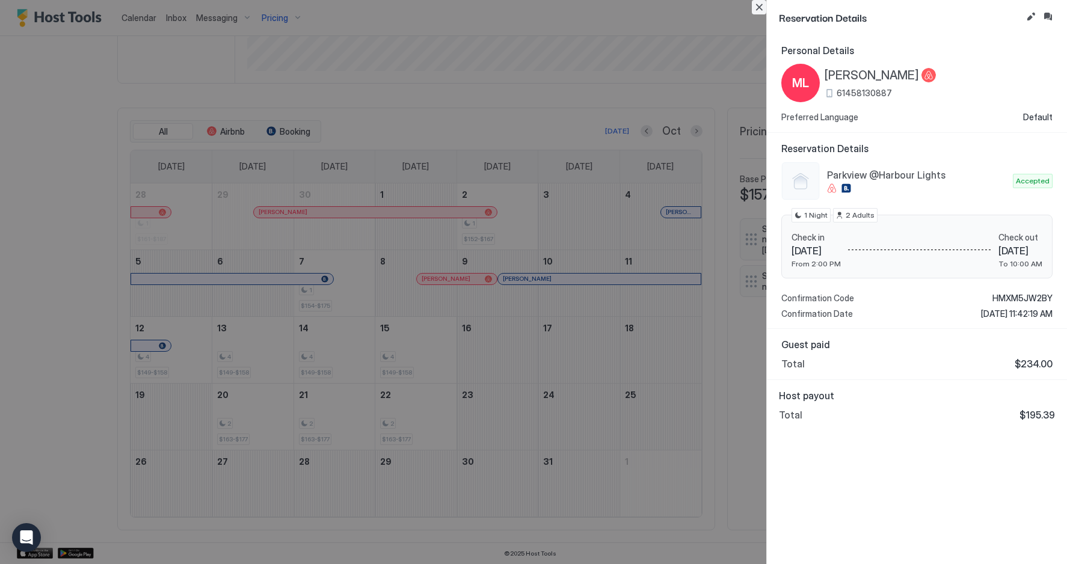
click at [758, 5] on button "Close" at bounding box center [759, 7] width 14 height 14
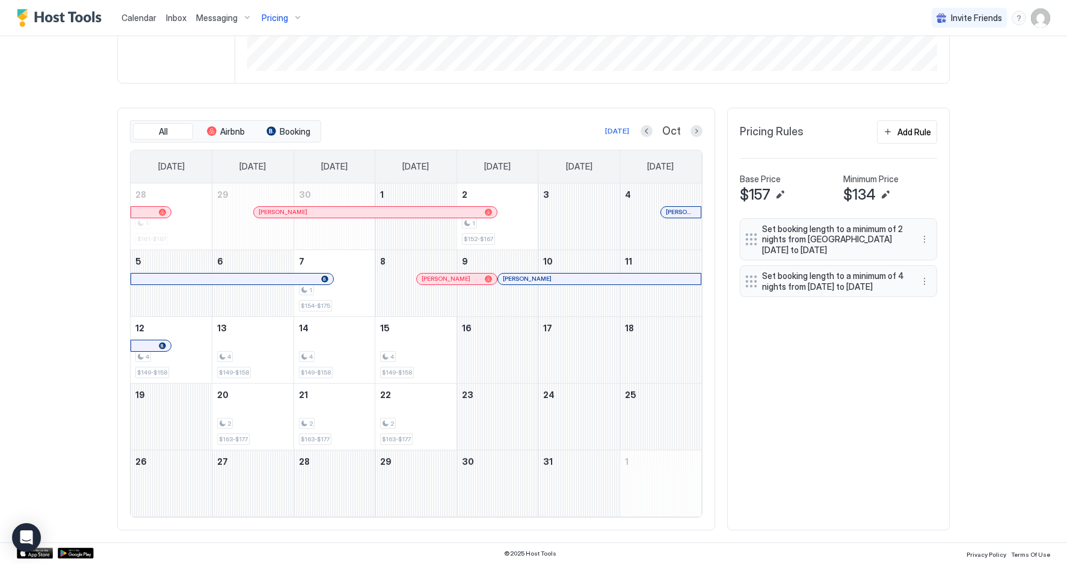
click at [769, 416] on div "All Airbnb Booking [DATE] Oct [DATE] [DATE] [DATE] [DATE] [DATE] [DATE] [DATE] …" at bounding box center [533, 319] width 832 height 423
click at [644, 126] on div at bounding box center [647, 131] width 12 height 12
click at [647, 132] on button "Previous month" at bounding box center [647, 131] width 12 height 12
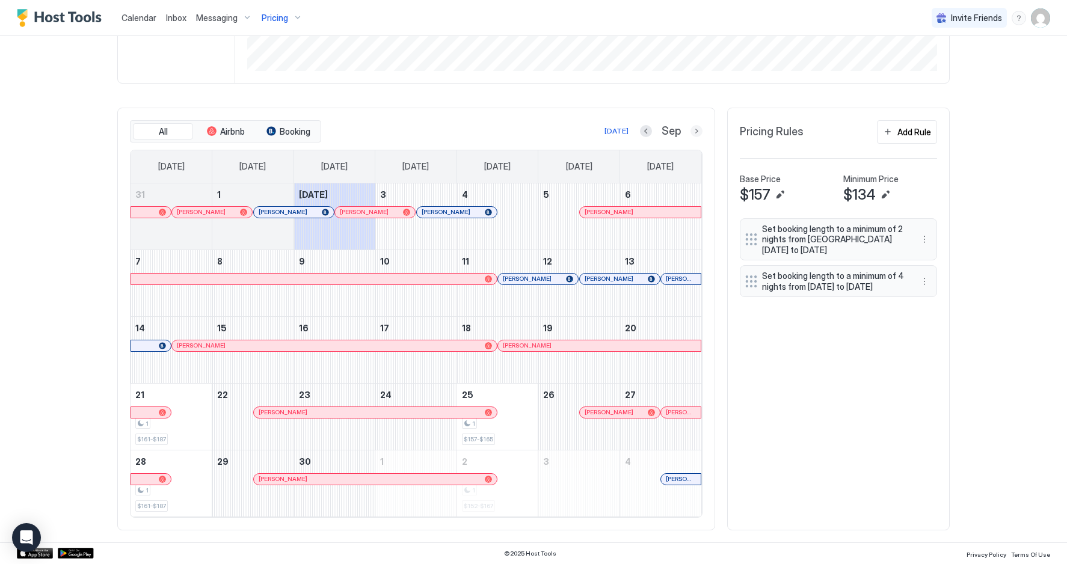
click at [693, 130] on button "Next month" at bounding box center [697, 131] width 12 height 12
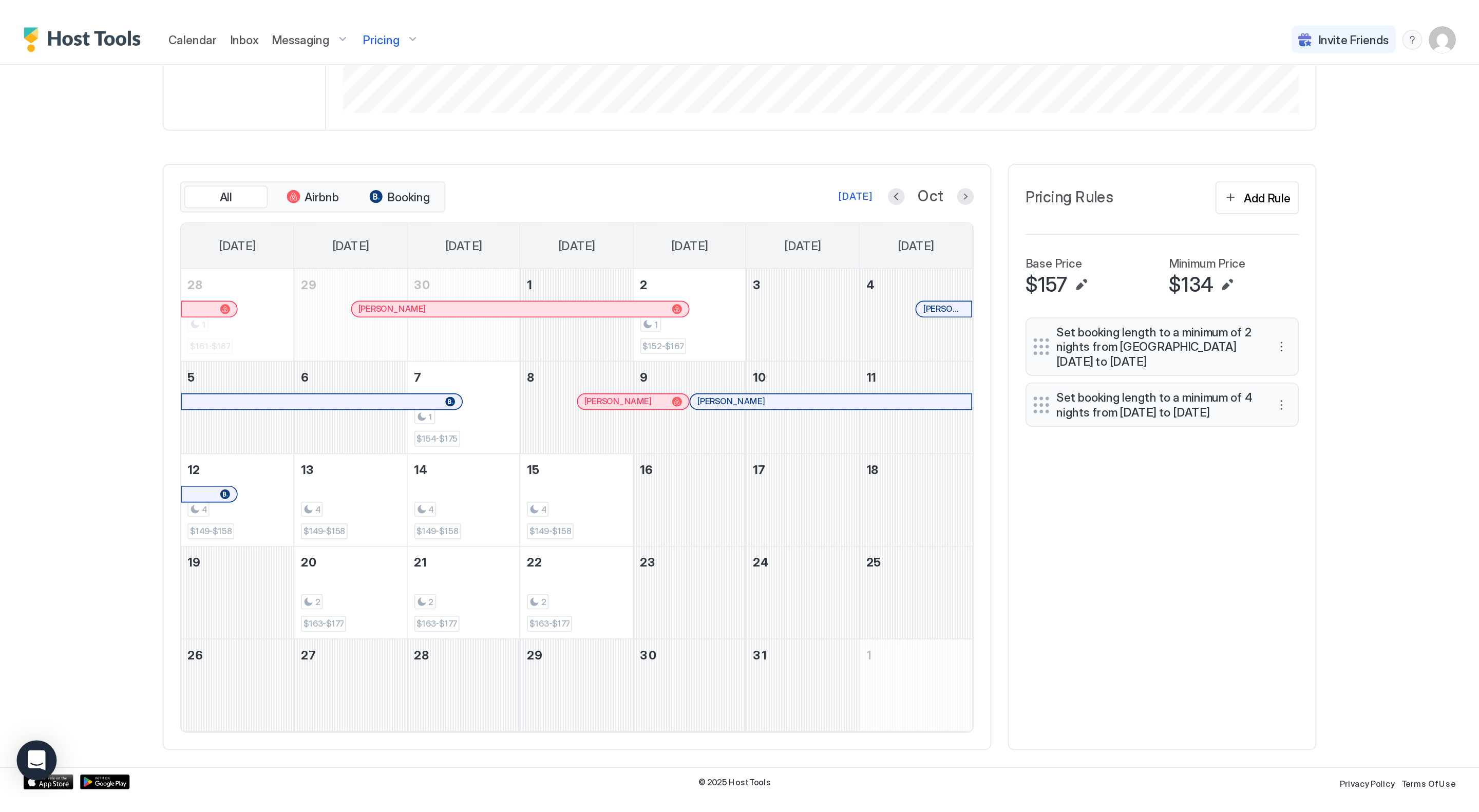
scroll to position [191, 0]
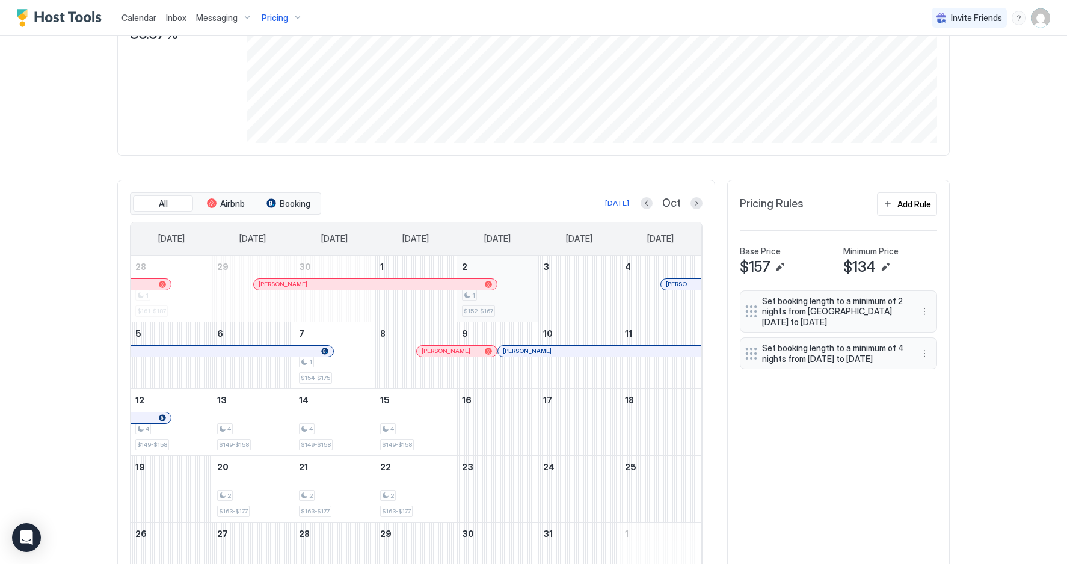
click at [515, 297] on div "1" at bounding box center [498, 295] width 72 height 11
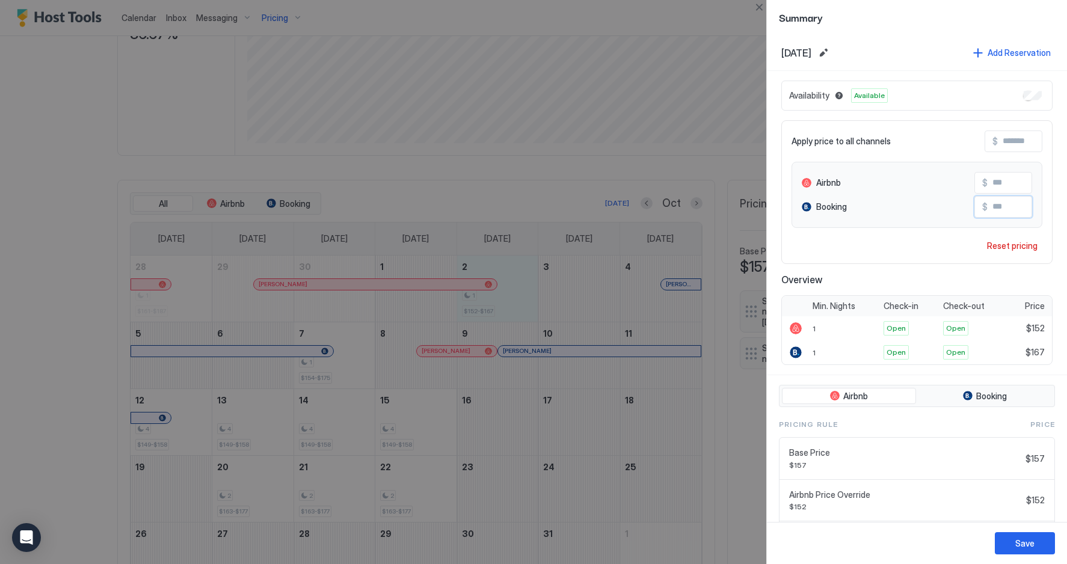
drag, startPoint x: 997, startPoint y: 207, endPoint x: 1015, endPoint y: 208, distance: 18.1
click at [1015, 208] on input "***" at bounding box center [1036, 207] width 96 height 20
type input "***"
click at [1022, 538] on div "Save" at bounding box center [1024, 543] width 19 height 13
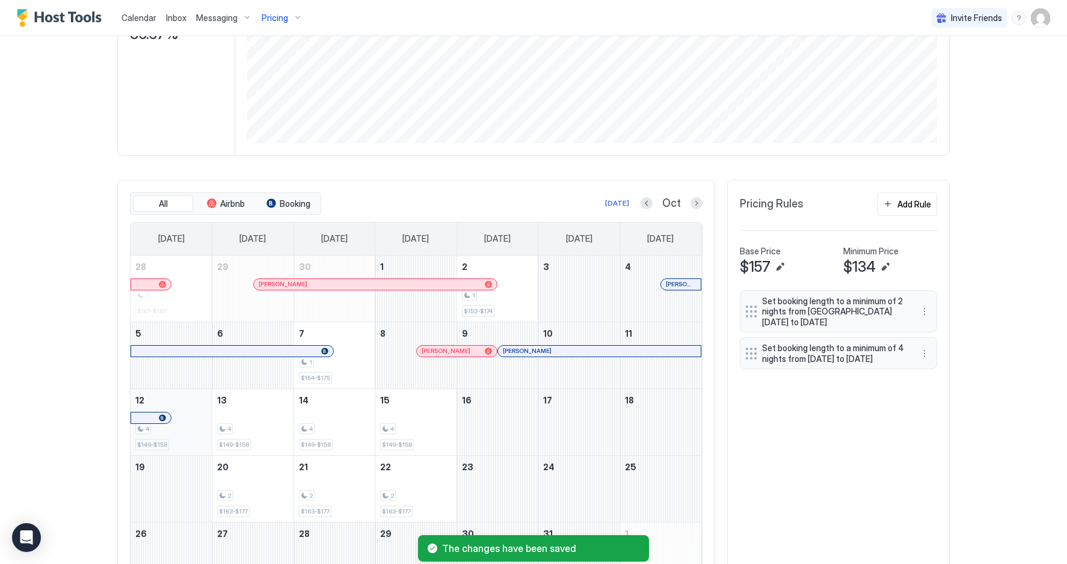
click at [191, 438] on div "4 $149-$158" at bounding box center [171, 422] width 72 height 57
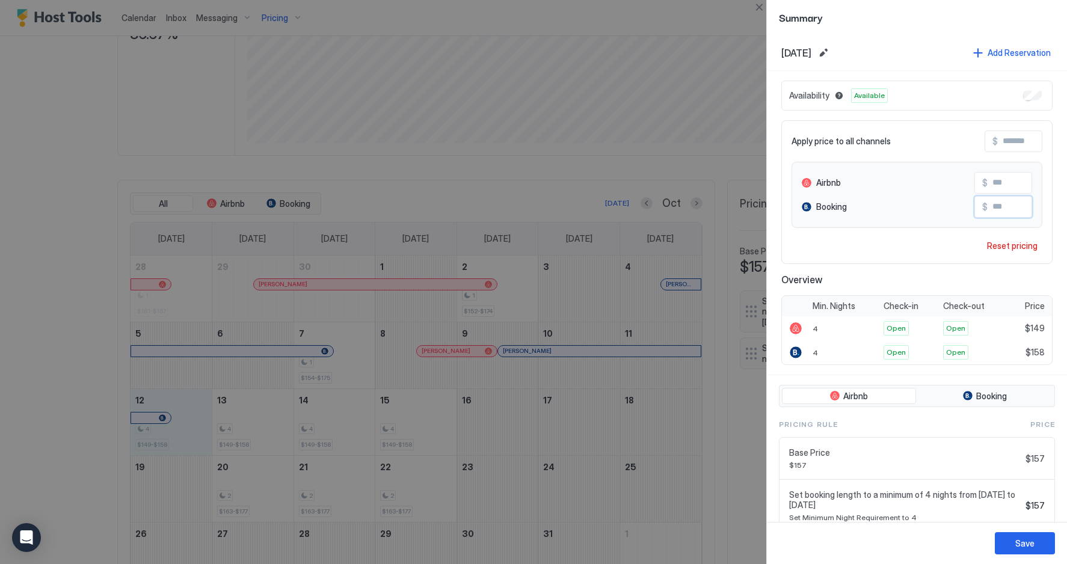
drag, startPoint x: 998, startPoint y: 204, endPoint x: 1017, endPoint y: 206, distance: 18.7
click at [1017, 206] on input "***" at bounding box center [1036, 207] width 96 height 20
type input "***"
click at [1026, 540] on div "Save" at bounding box center [1024, 543] width 19 height 13
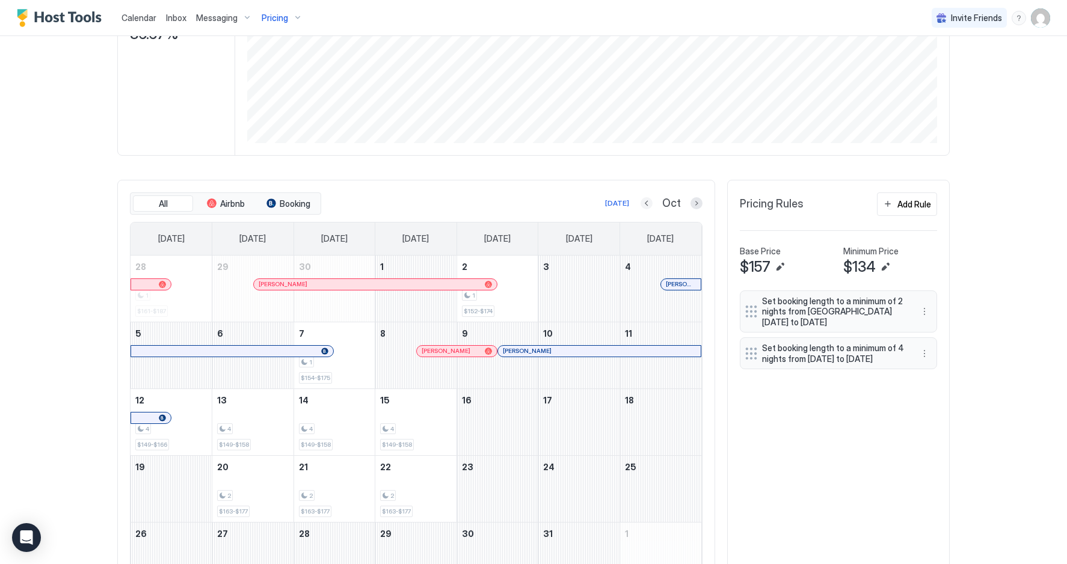
click at [651, 206] on button "Previous month" at bounding box center [647, 203] width 12 height 12
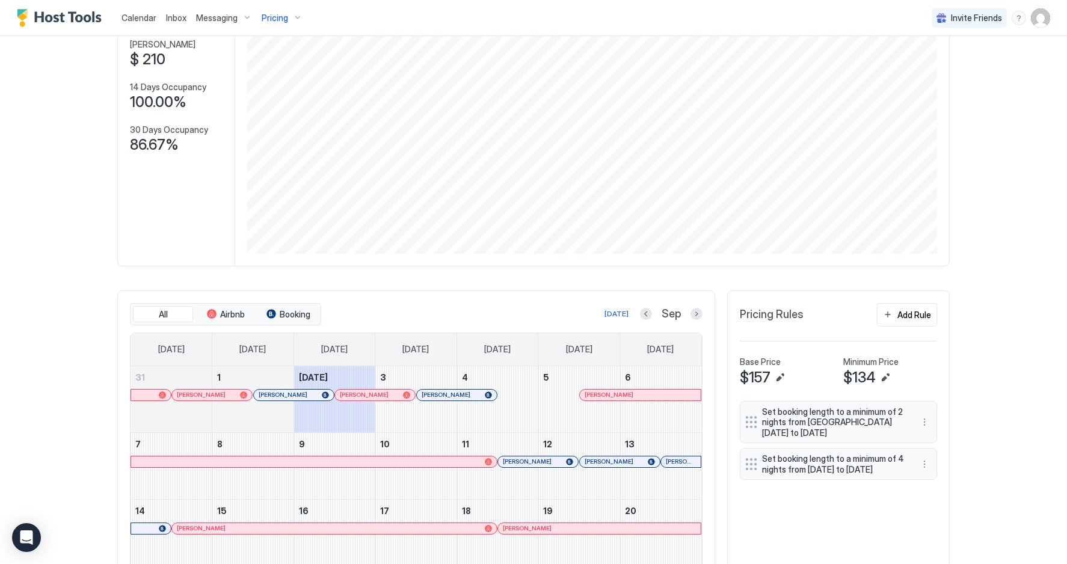
scroll to position [0, 0]
